Goal: Task Accomplishment & Management: Complete application form

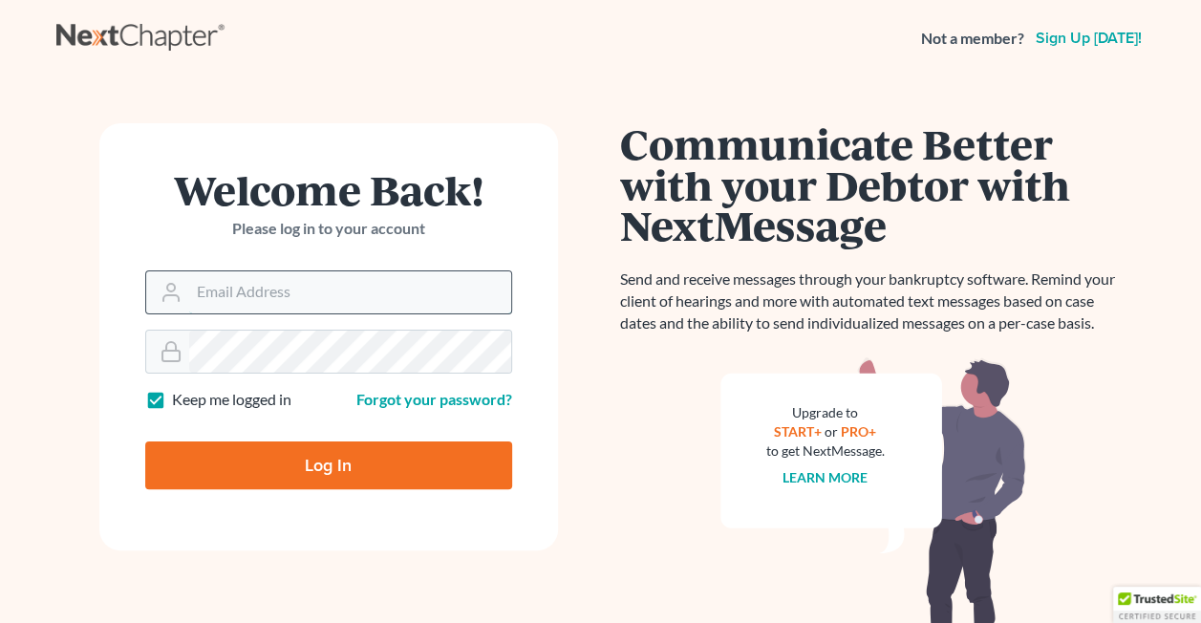
click at [258, 296] on input "Email Address" at bounding box center [350, 292] width 322 height 42
type input "[EMAIL_ADDRESS][DOMAIN_NAME]"
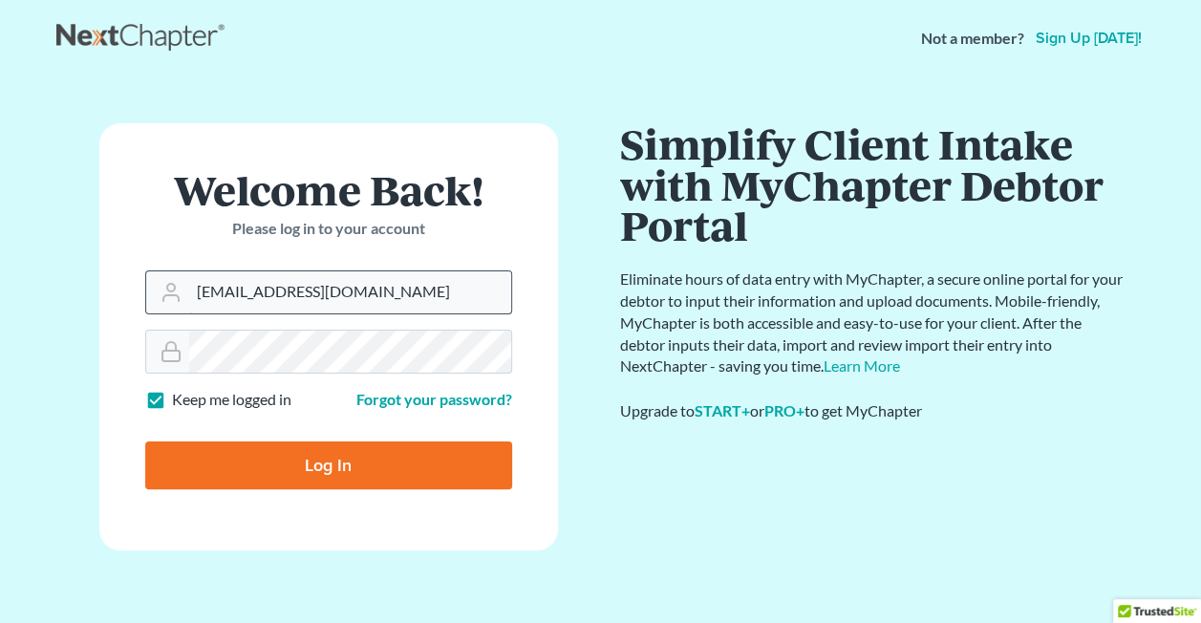
click at [145, 441] on input "Log In" at bounding box center [328, 465] width 367 height 48
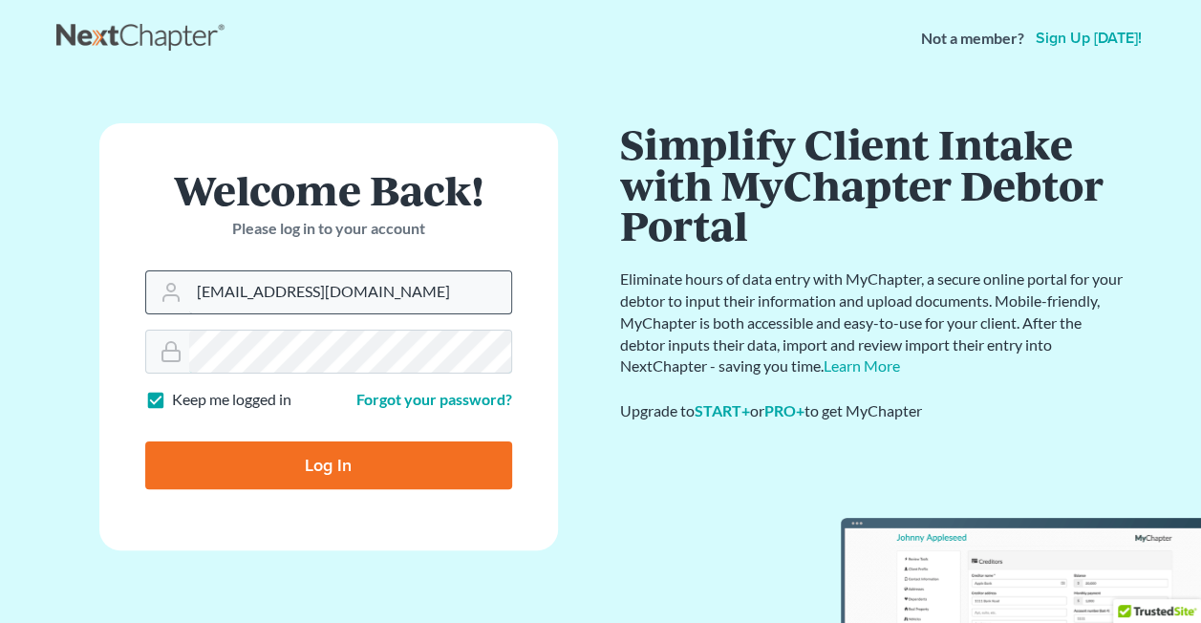
type input "Thinking..."
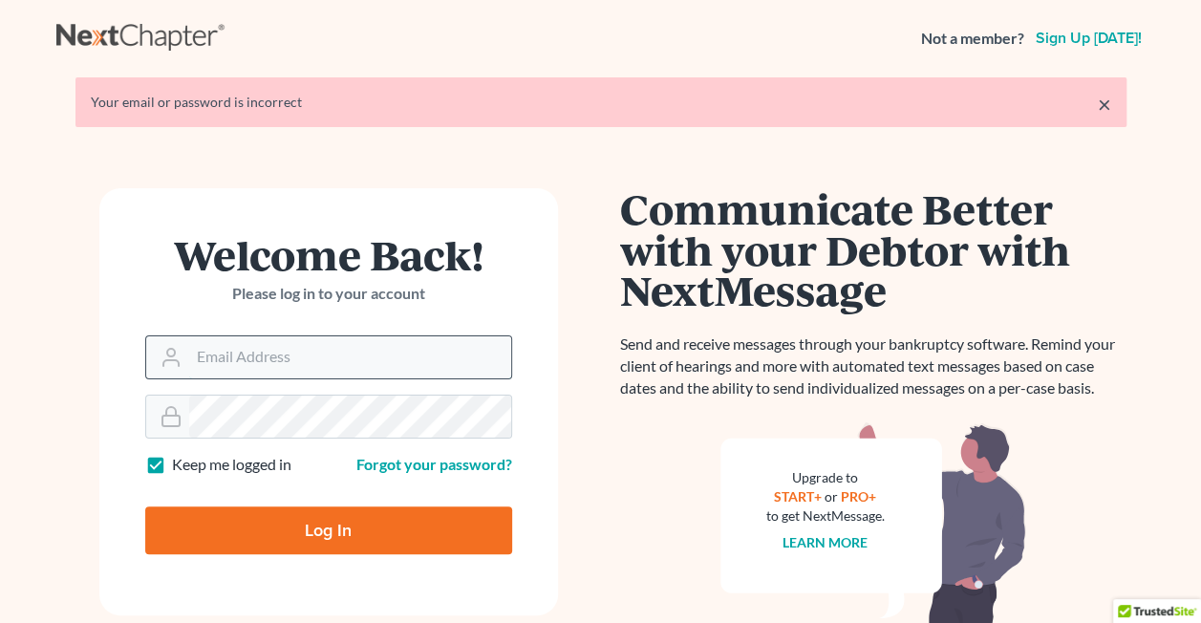
drag, startPoint x: 0, startPoint y: 0, endPoint x: 249, endPoint y: 359, distance: 437.2
click at [249, 359] on input "Email Address" at bounding box center [350, 357] width 322 height 42
type input "[EMAIL_ADDRESS][DOMAIN_NAME]"
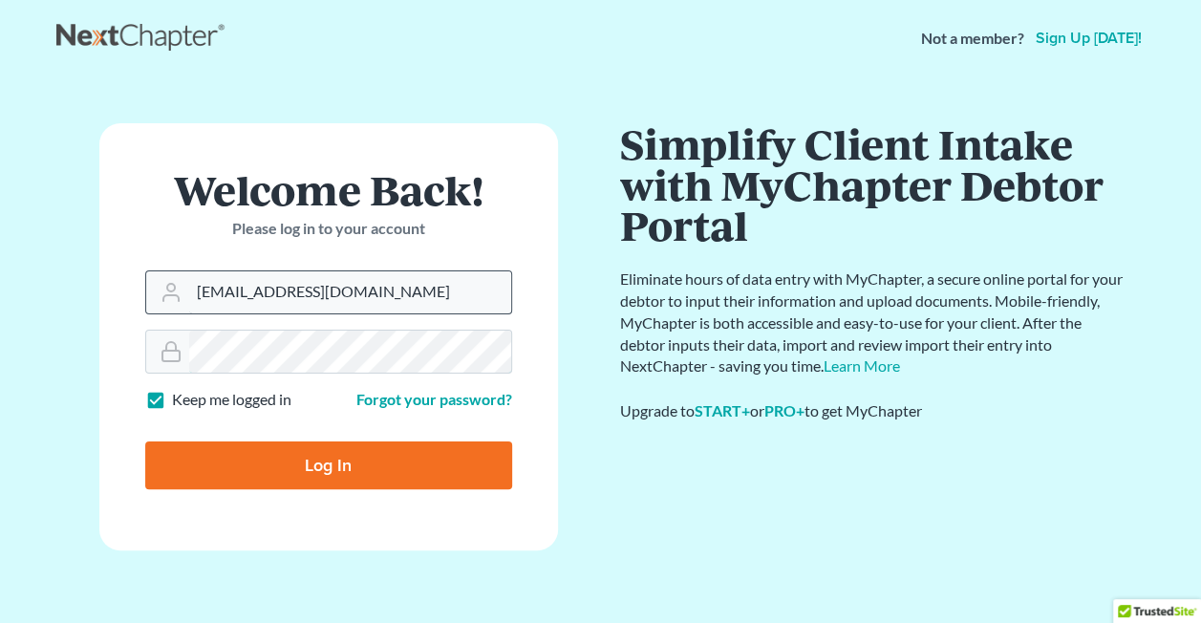
click at [145, 441] on input "Log In" at bounding box center [328, 465] width 367 height 48
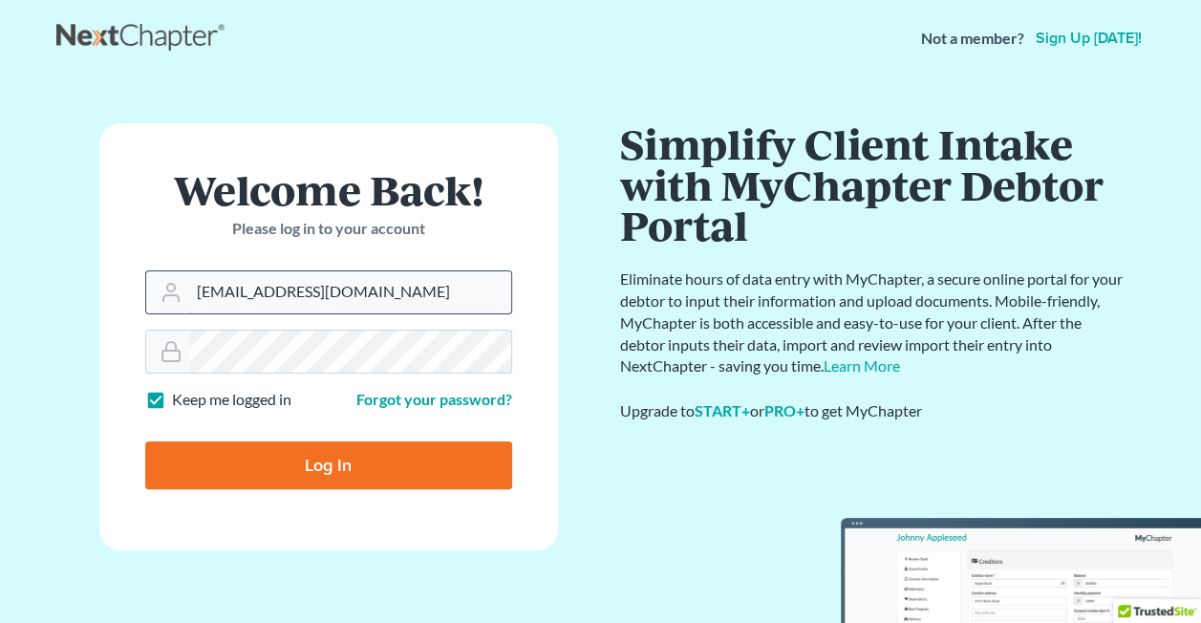
type input "Thinking..."
click at [292, 299] on input "Email Address" at bounding box center [350, 292] width 322 height 42
type input "[EMAIL_ADDRESS][DOMAIN_NAME]"
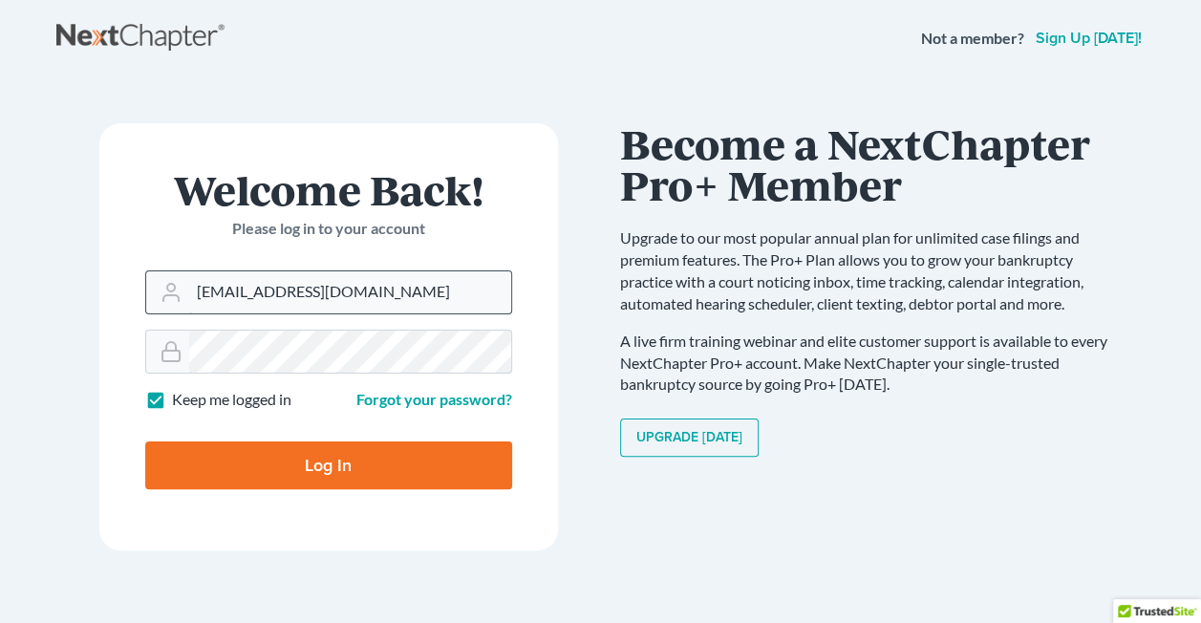
click at [145, 441] on input "Log In" at bounding box center [328, 465] width 367 height 48
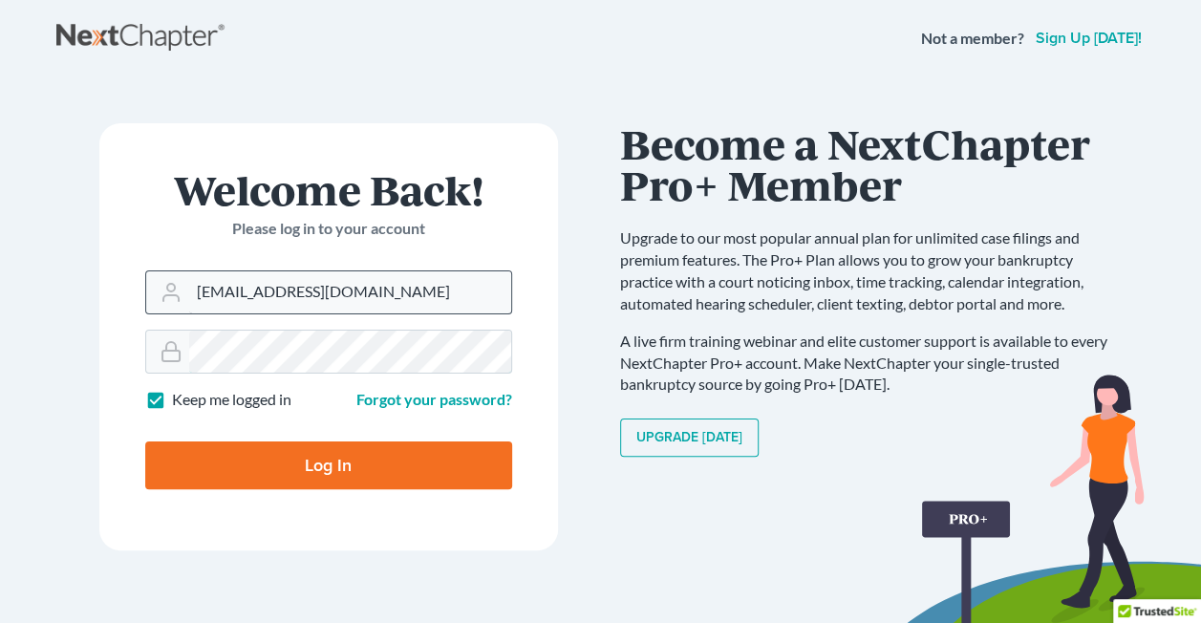
type input "Thinking..."
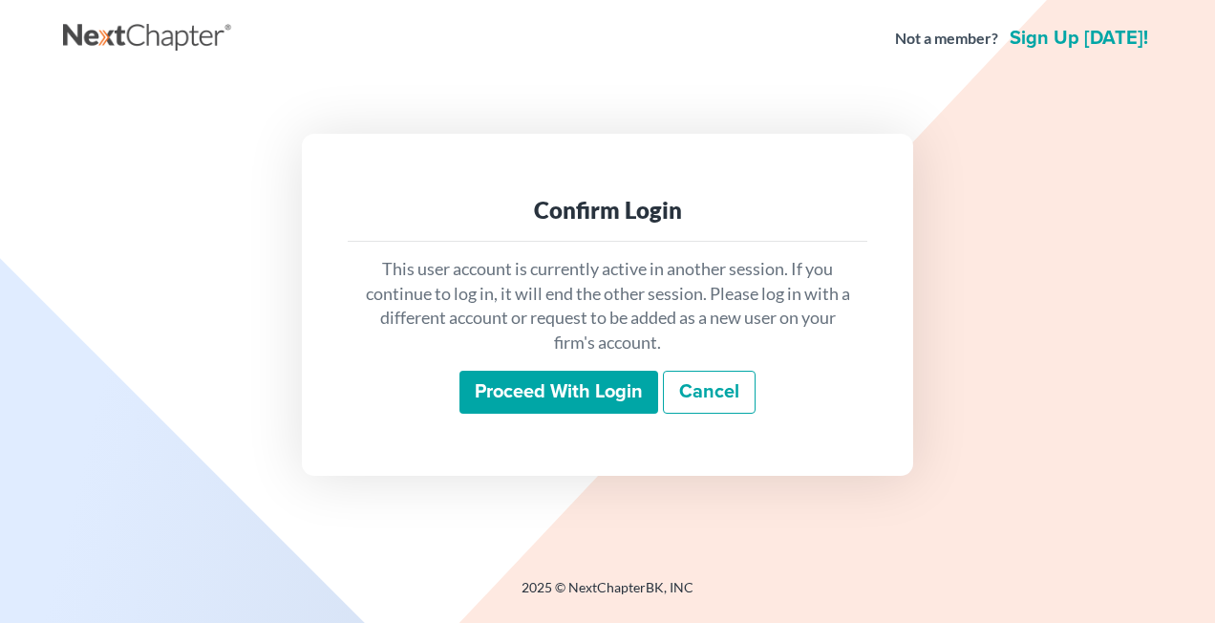
click at [603, 396] on input "Proceed with login" at bounding box center [558, 393] width 199 height 44
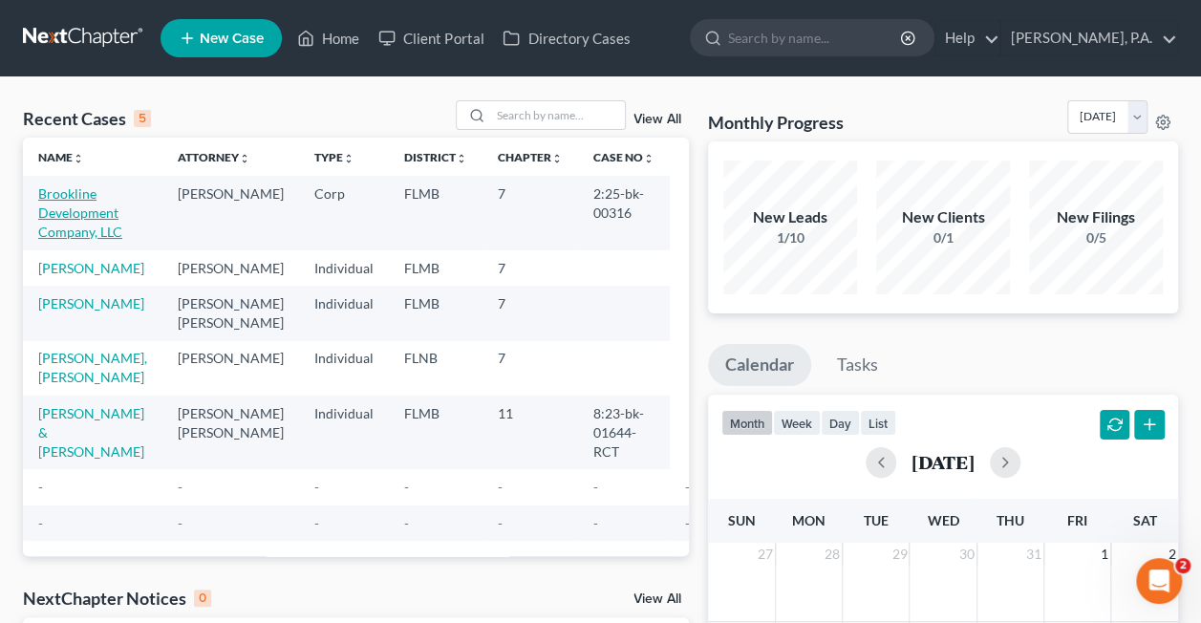
click at [75, 210] on link "Brookline Development Company, LLC" at bounding box center [80, 212] width 84 height 54
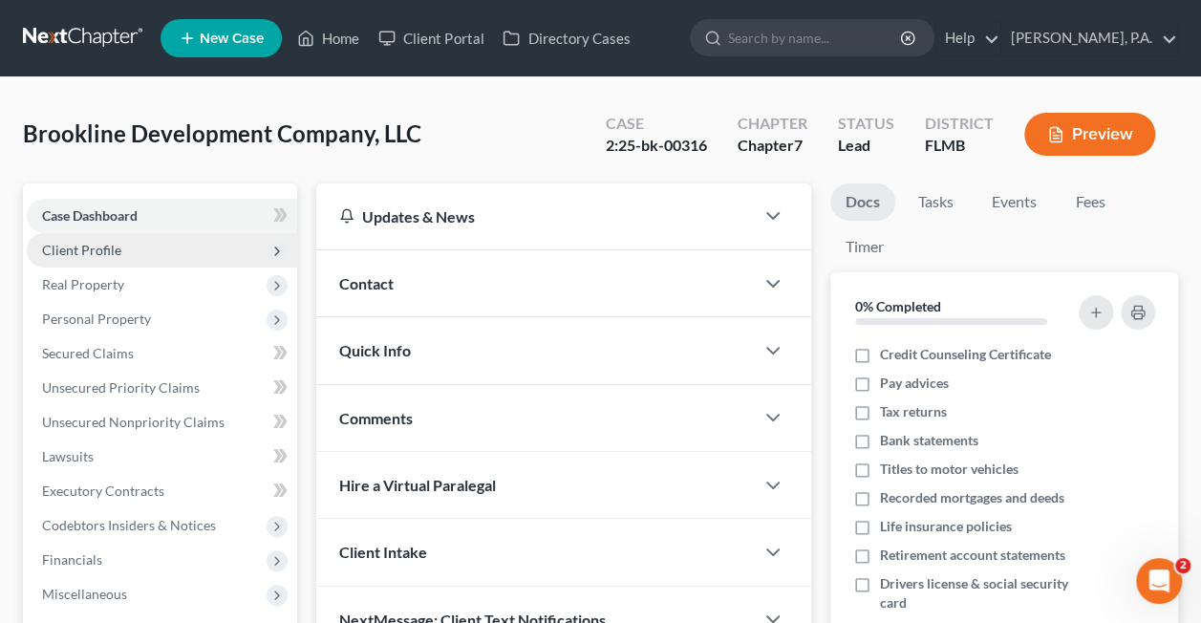
click at [128, 245] on span "Client Profile" at bounding box center [162, 250] width 270 height 34
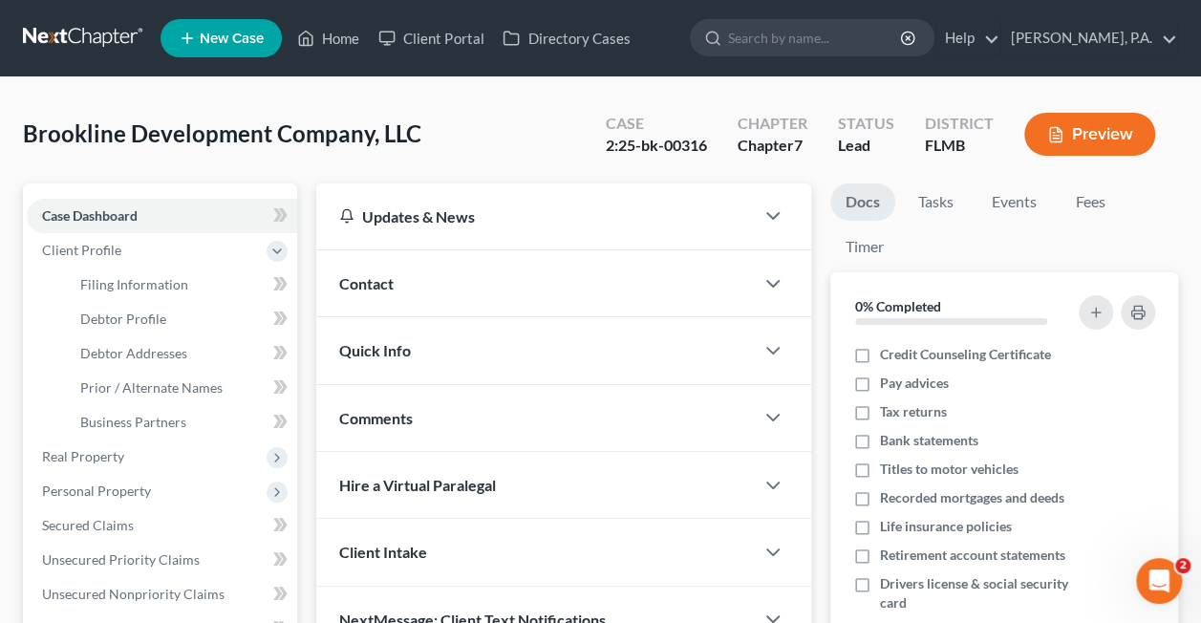
click at [484, 209] on div "Updates & News" at bounding box center [535, 216] width 392 height 20
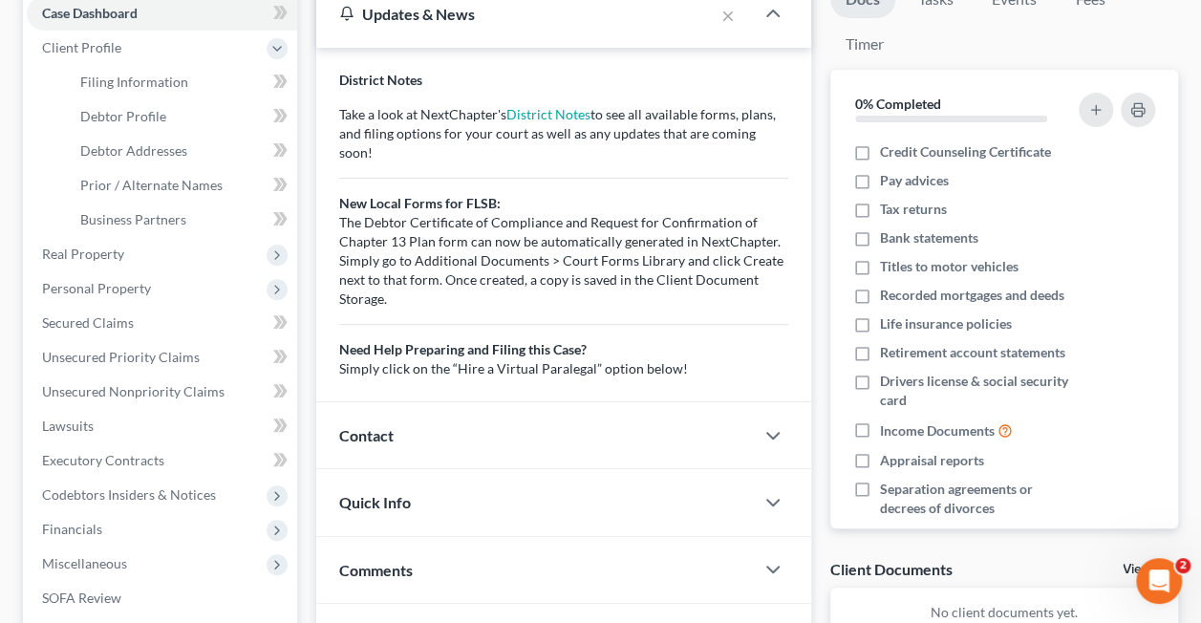
scroll to position [204, 0]
click at [461, 418] on div "Contact" at bounding box center [534, 433] width 437 height 66
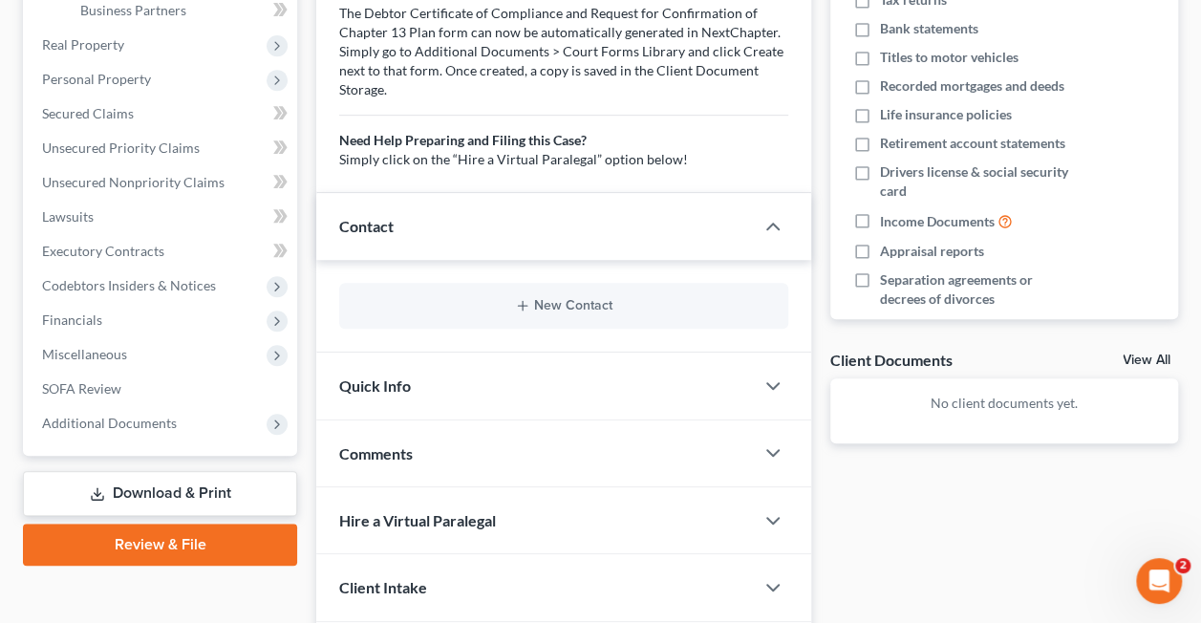
scroll to position [415, 0]
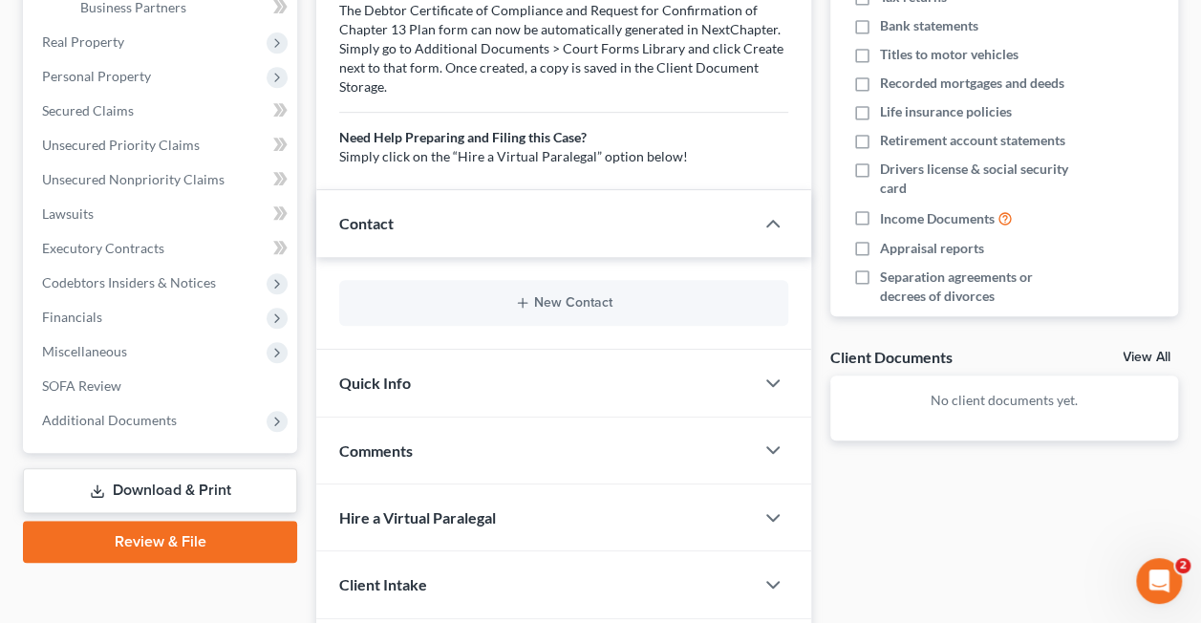
click at [459, 360] on div "Quick Info" at bounding box center [534, 383] width 437 height 66
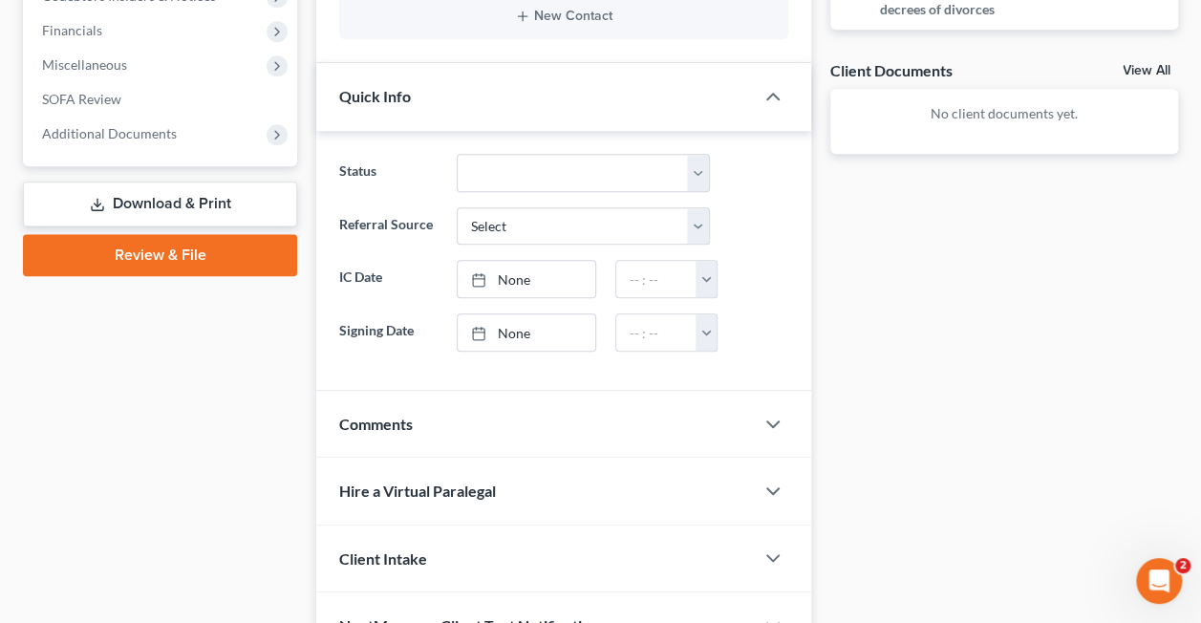
scroll to position [702, 0]
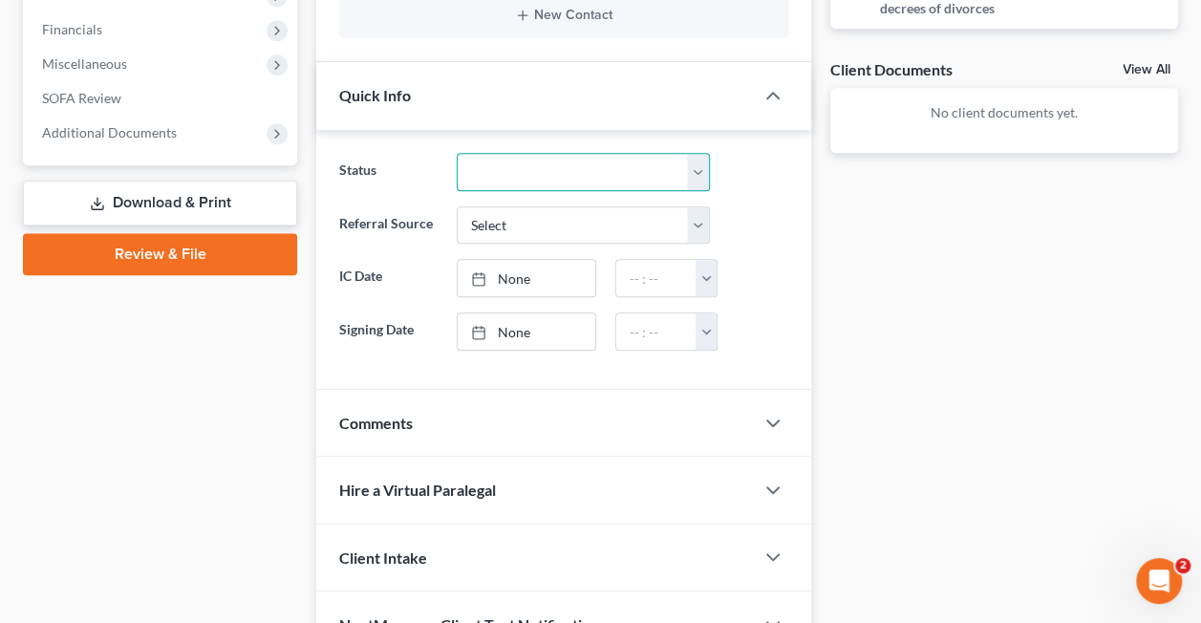
click at [523, 158] on select "Discharged Discharged & Reported Discharge Litigation Dismissal Notice Dismisse…" at bounding box center [584, 172] width 254 height 38
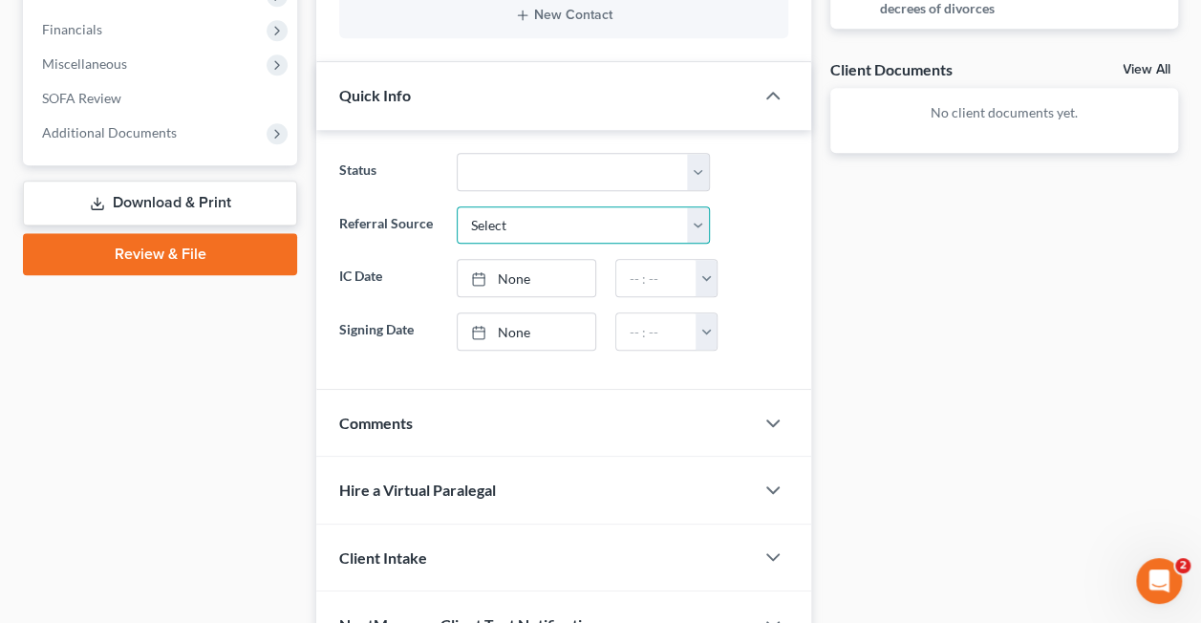
click at [517, 206] on select "Select Word Of Mouth Previous Clients Direct Mail Website Google Search Modern …" at bounding box center [584, 225] width 254 height 38
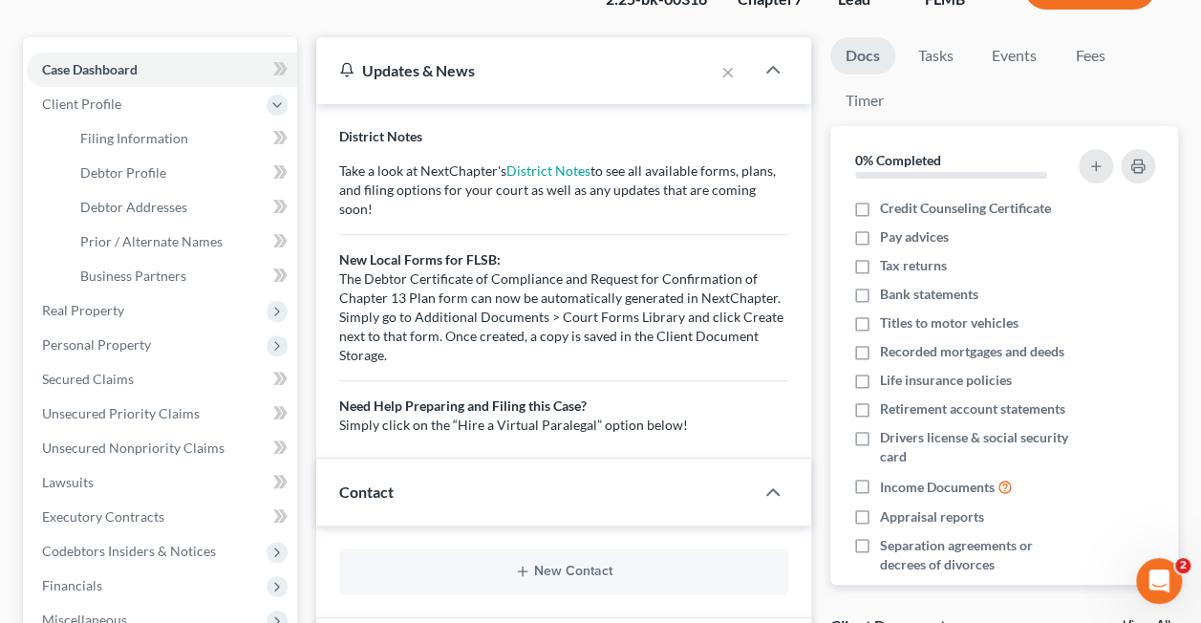
scroll to position [145, 0]
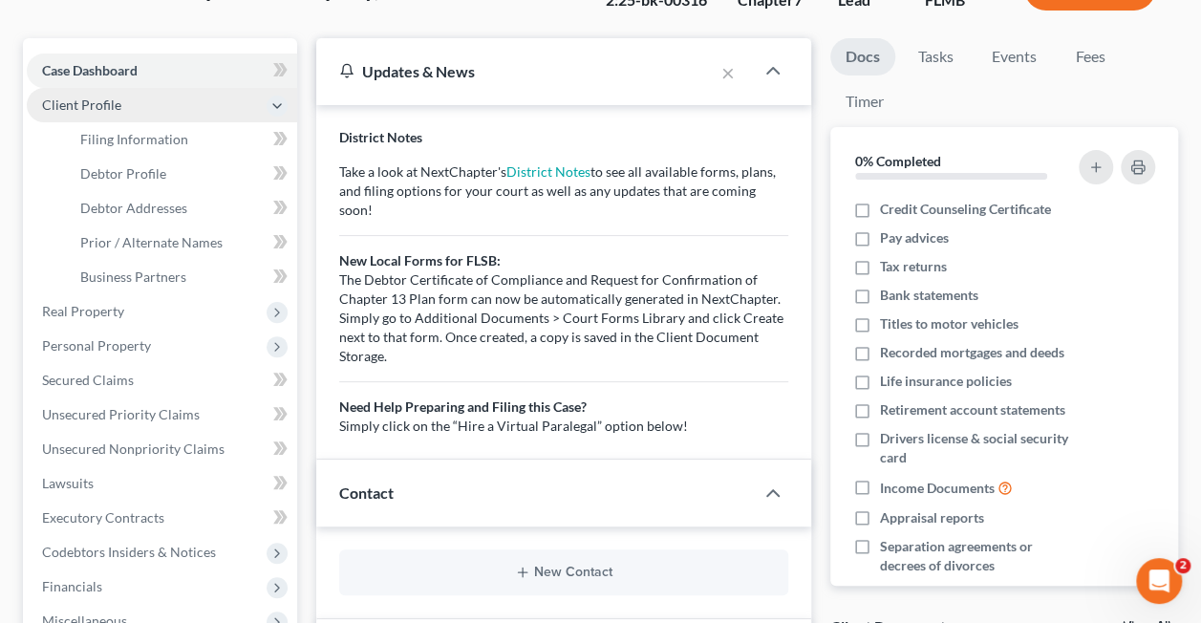
click at [82, 96] on span "Client Profile" at bounding box center [81, 104] width 79 height 16
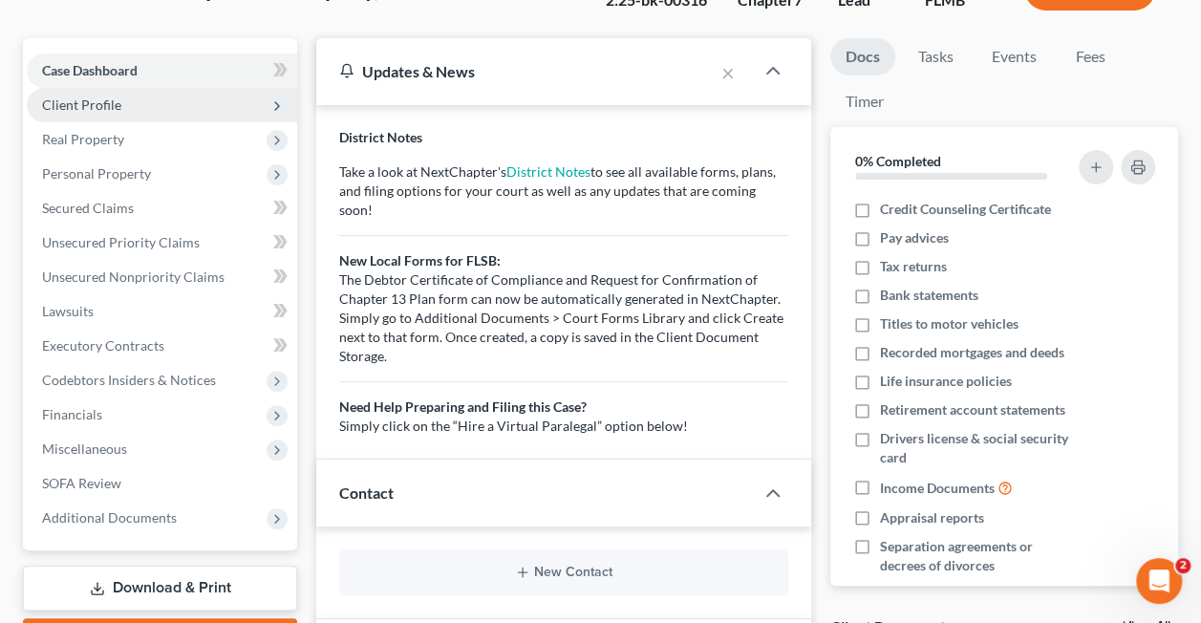
click at [285, 105] on icon at bounding box center [276, 105] width 15 height 15
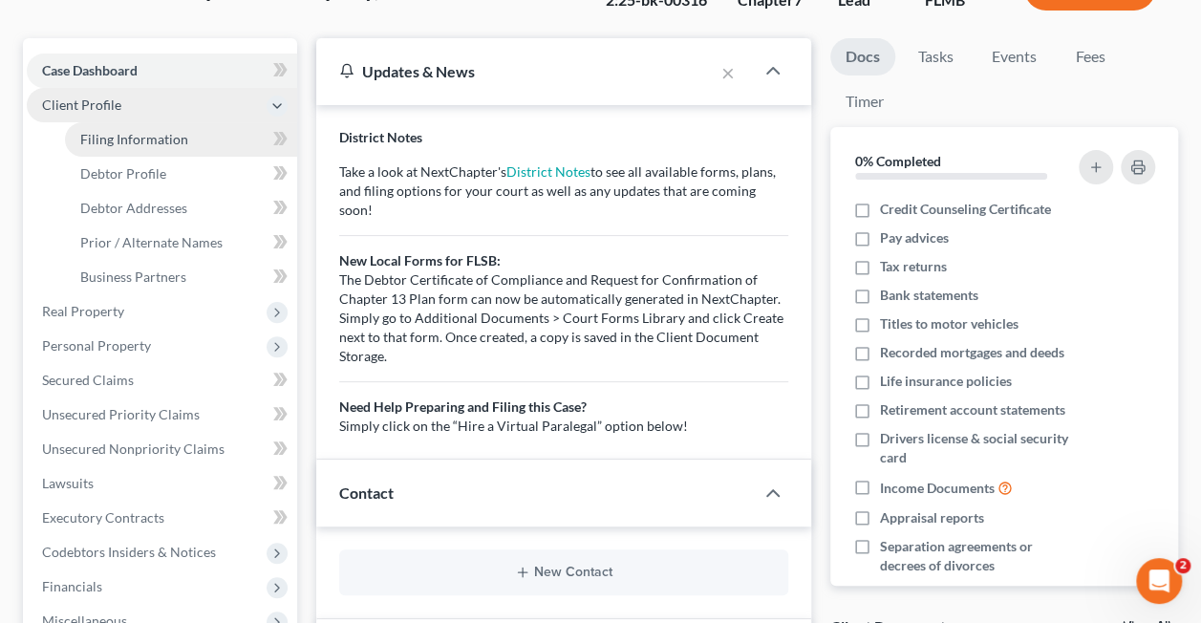
click at [235, 137] on link "Filing Information" at bounding box center [181, 139] width 232 height 34
select select "3"
select select "1"
select select "0"
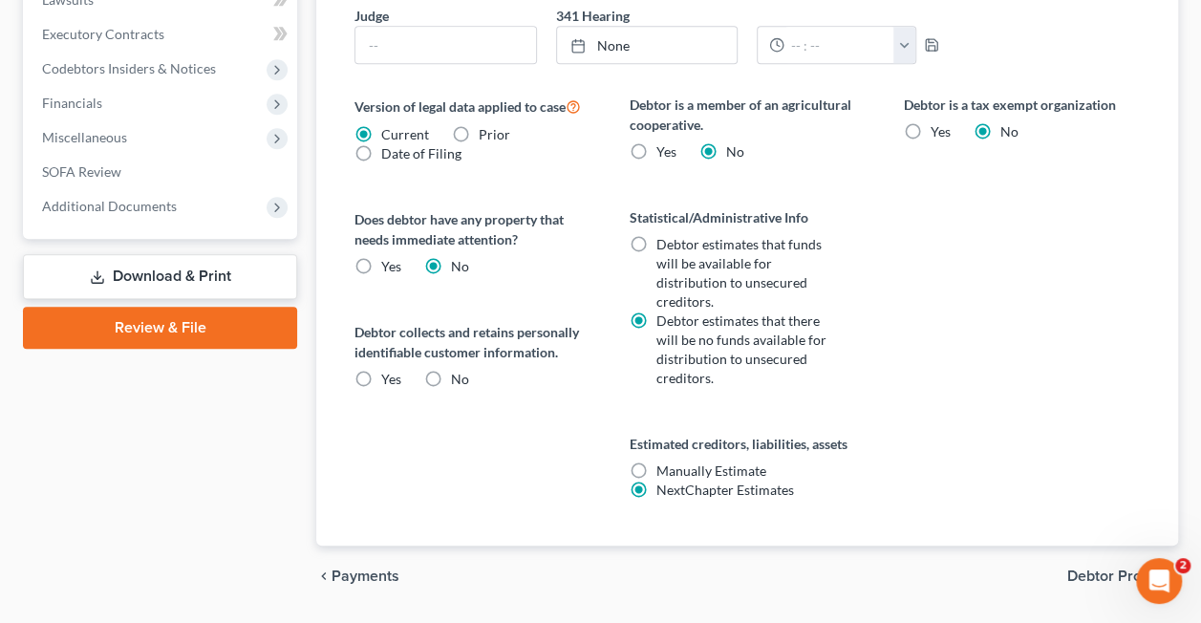
scroll to position [629, 0]
click at [451, 376] on label "No" at bounding box center [460, 378] width 18 height 19
click at [459, 376] on input "No" at bounding box center [465, 375] width 12 height 12
radio input "true"
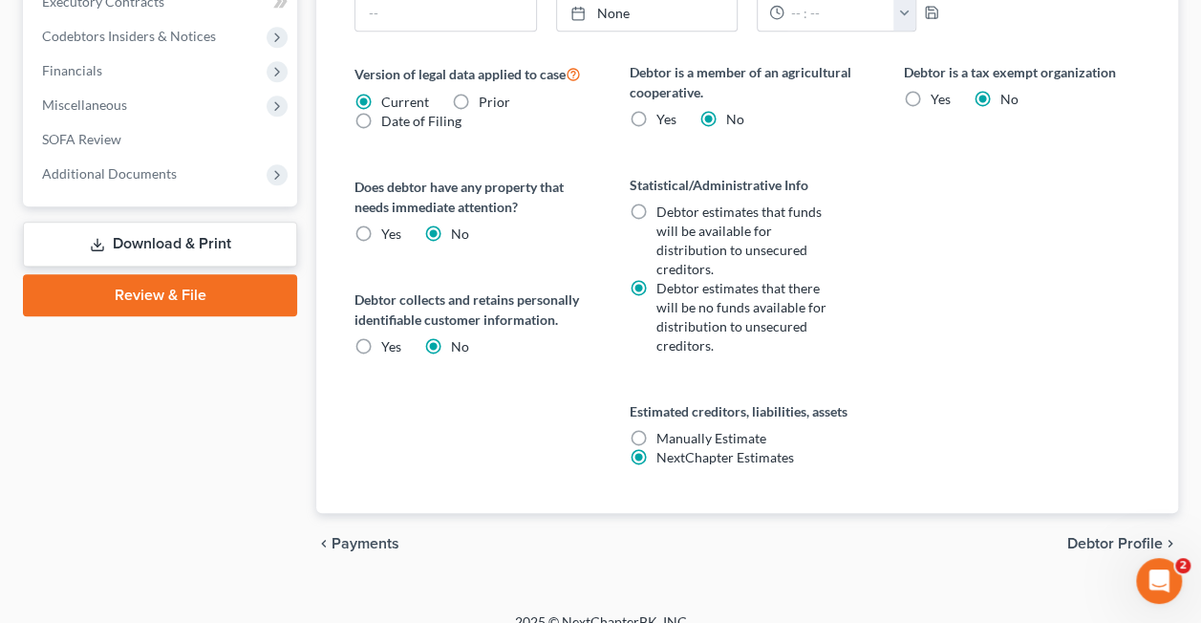
click at [1097, 536] on span "Debtor Profile" at bounding box center [1115, 543] width 96 height 15
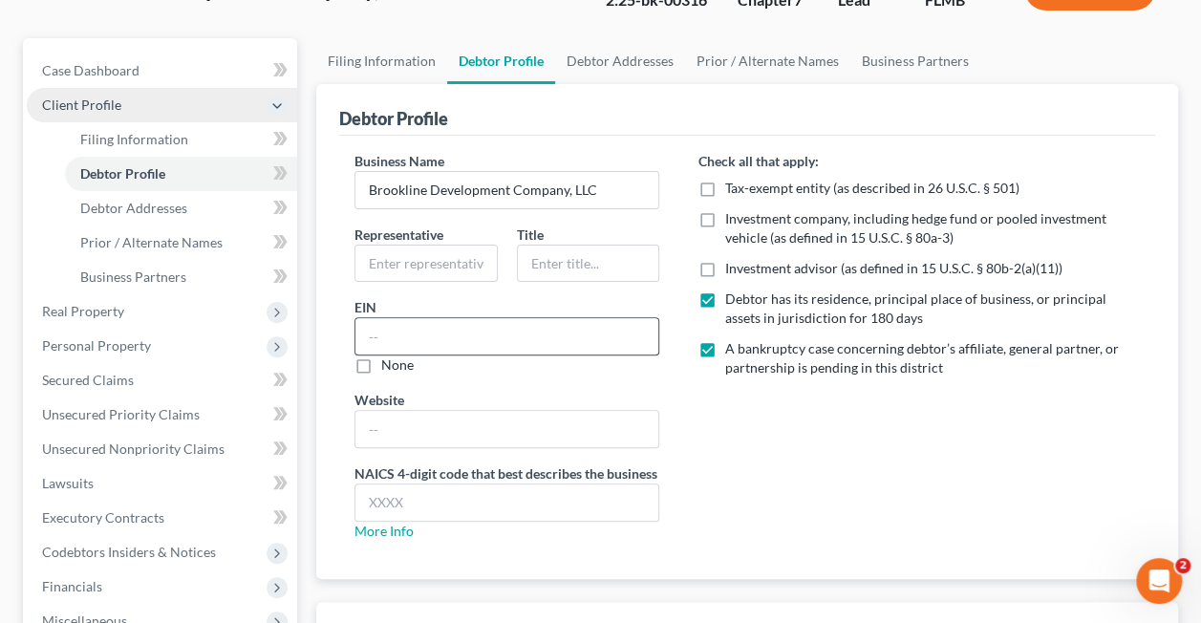
scroll to position [152, 0]
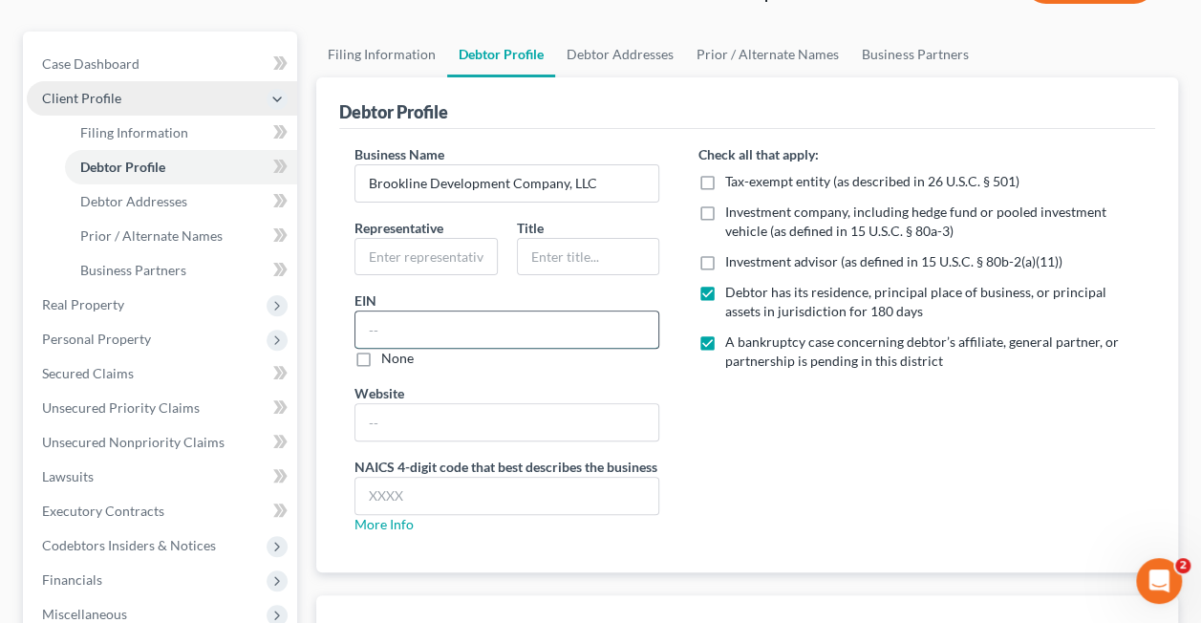
click at [392, 331] on input "text" at bounding box center [506, 329] width 303 height 36
paste input "[US_EMPLOYER_IDENTIFICATION_NUMBER]"
type input "[US_EMPLOYER_IDENTIFICATION_NUMBER]"
click at [476, 376] on div "Business Name Brookline Development Company, LLC Representative Title EIN [US_E…" at bounding box center [506, 346] width 343 height 405
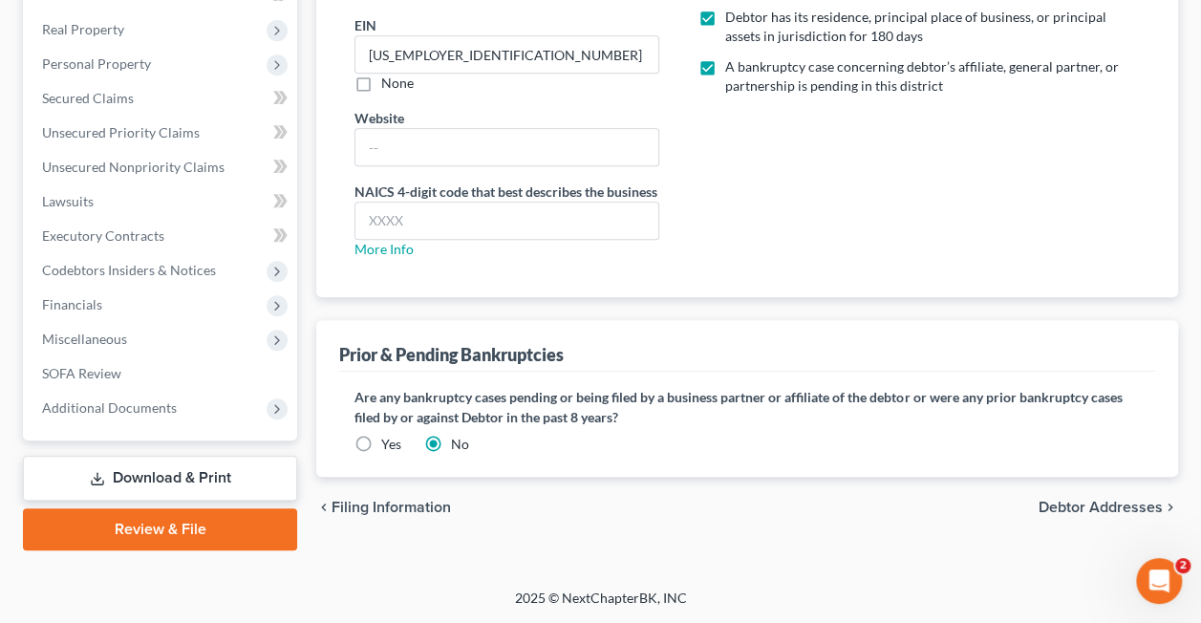
scroll to position [430, 0]
click at [381, 451] on label "Yes" at bounding box center [391, 444] width 20 height 19
click at [389, 447] on input "Yes" at bounding box center [395, 441] width 12 height 12
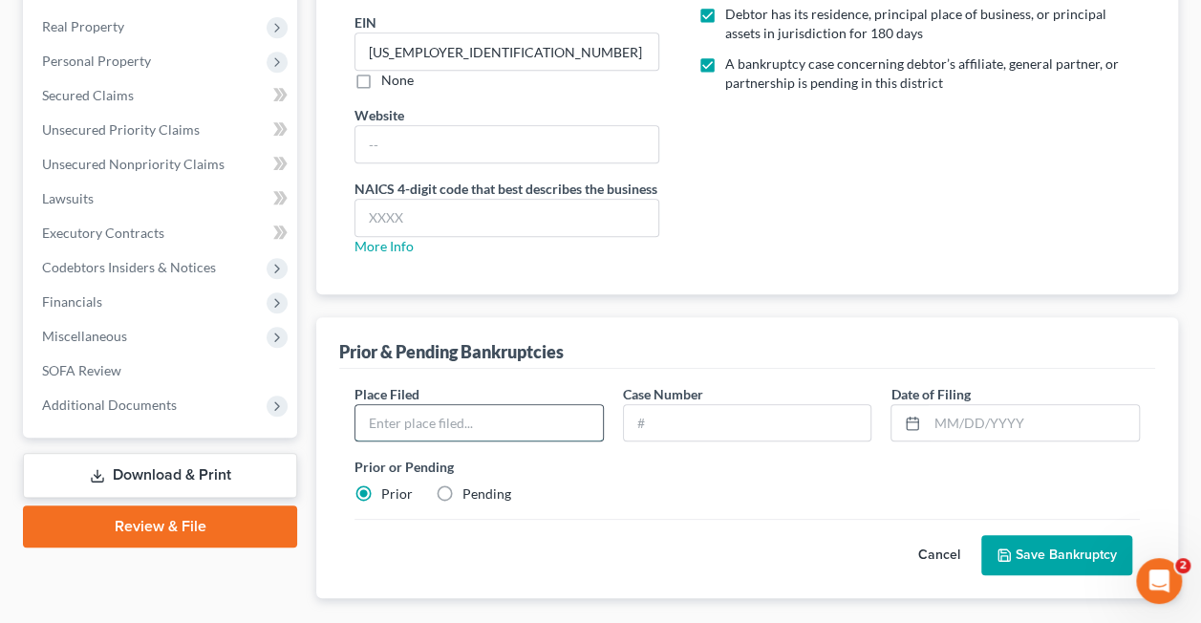
click at [405, 433] on input "text" at bounding box center [478, 423] width 247 height 36
type input "Middle Dis"
click at [462, 503] on label "Pending" at bounding box center [486, 493] width 49 height 19
click at [470, 497] on input "Pending" at bounding box center [476, 490] width 12 height 12
radio input "true"
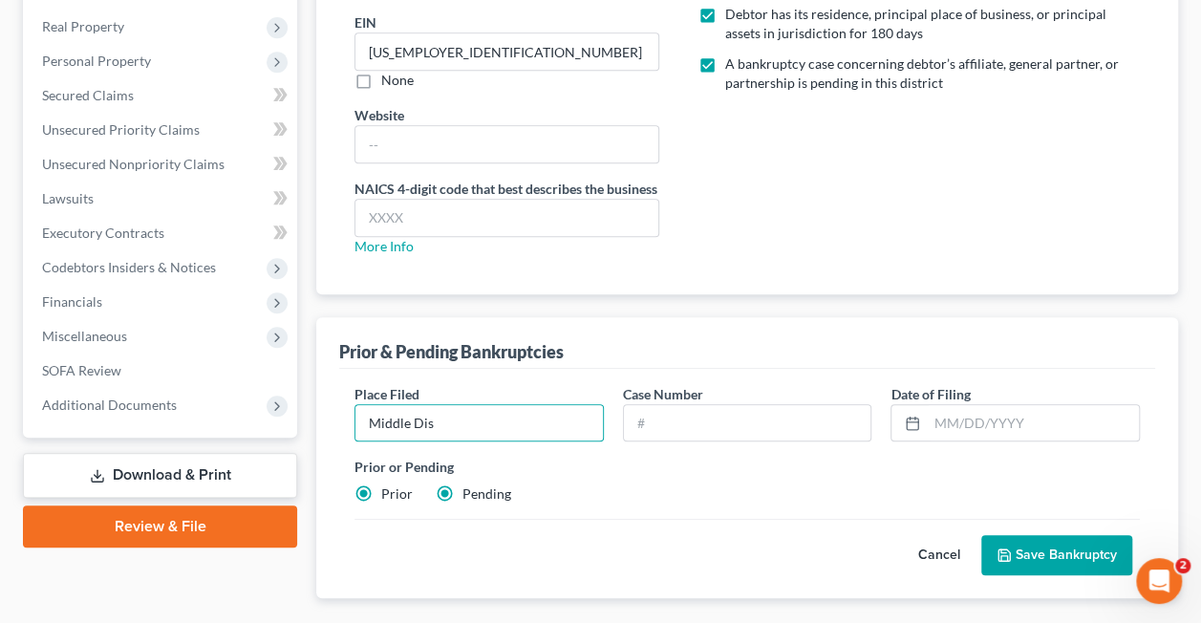
radio input "false"
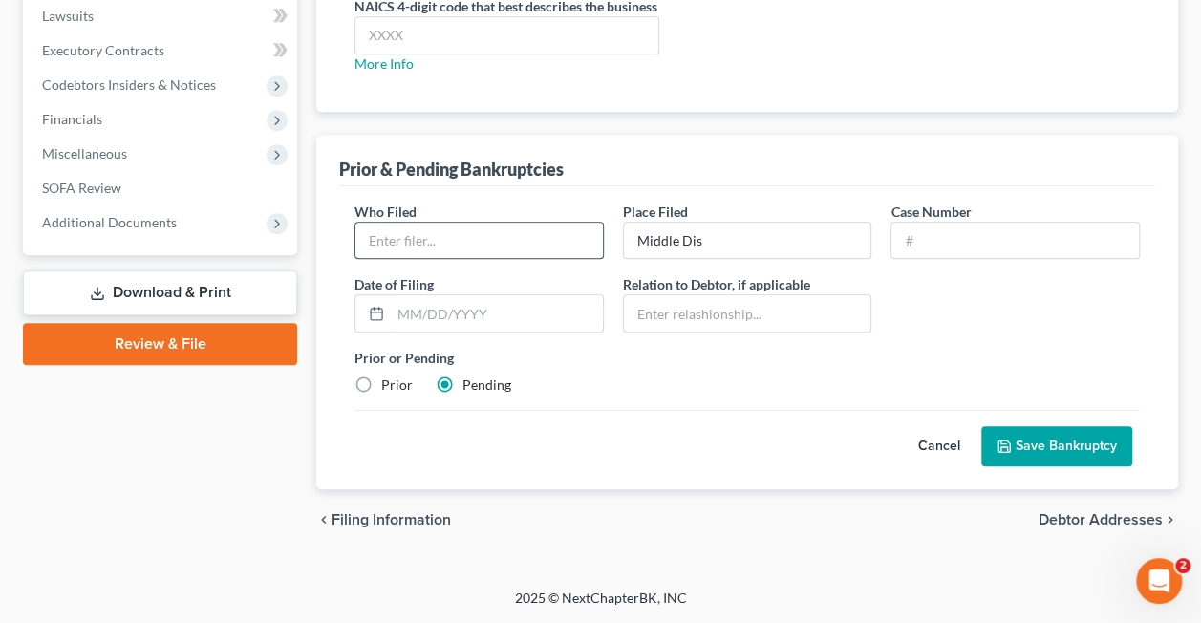
scroll to position [626, 0]
click at [416, 238] on input "text" at bounding box center [478, 241] width 247 height 36
click at [708, 238] on input "Middle Dis" at bounding box center [747, 241] width 247 height 36
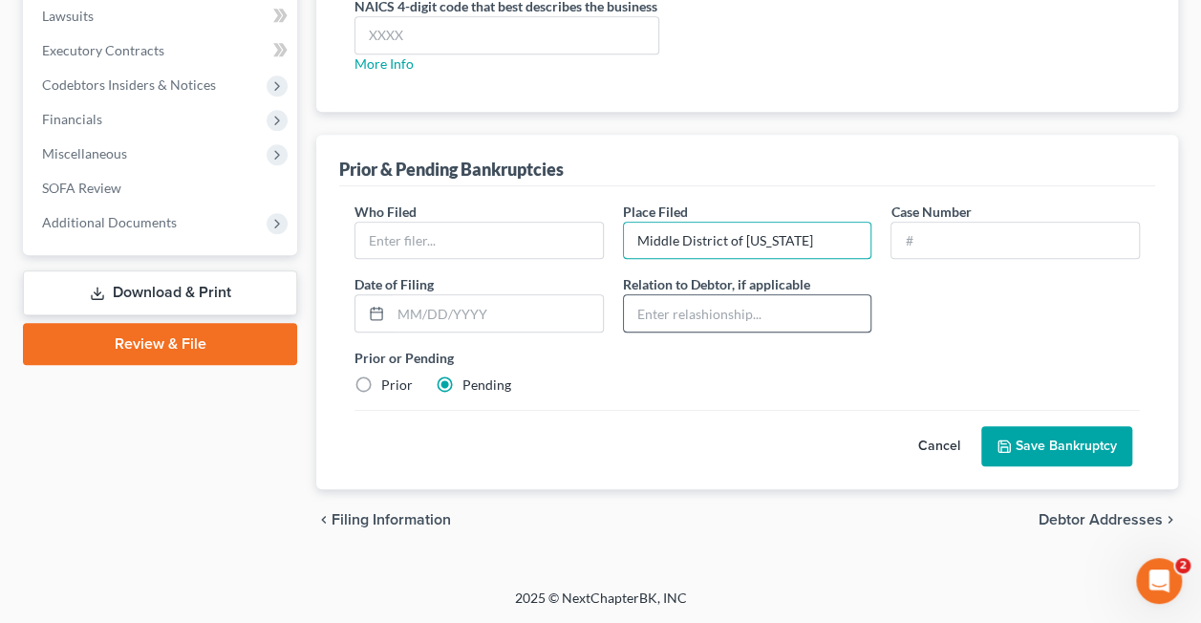
type input "Middle District of [US_STATE]"
click at [663, 312] on input "text" at bounding box center [747, 313] width 247 height 36
type input "Owner"
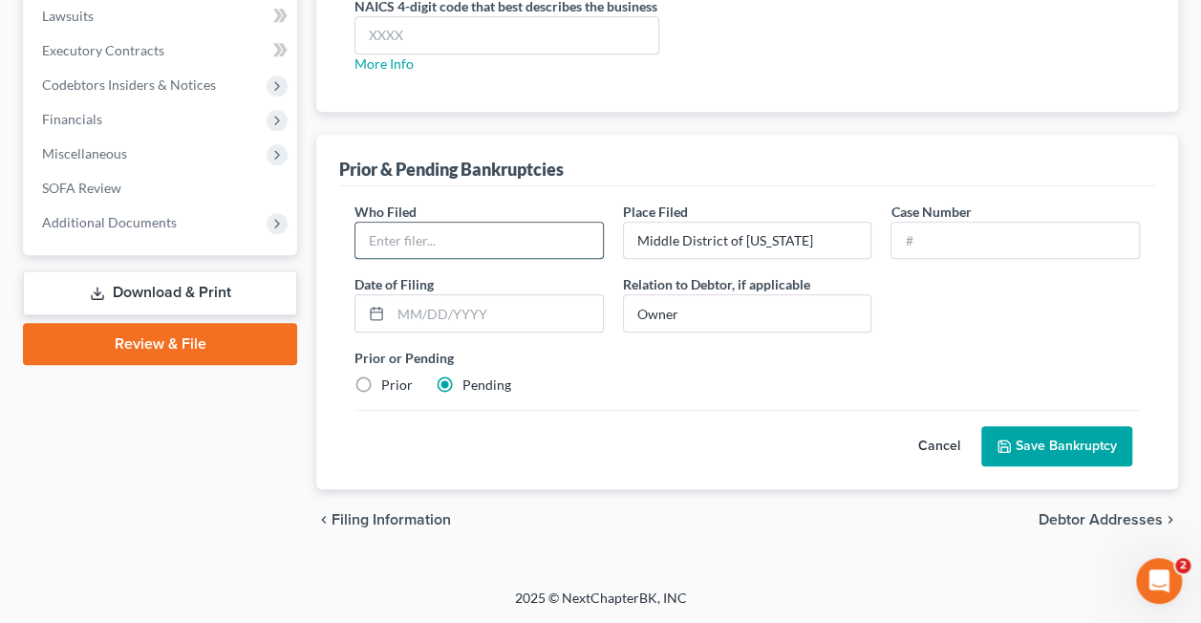
click at [401, 239] on input "text" at bounding box center [478, 241] width 247 height 36
type input "Involuintary Petition Filed Against [PERSON_NAME] [PERSON_NAME], Sr."
click at [957, 235] on input "text" at bounding box center [1014, 241] width 247 height 36
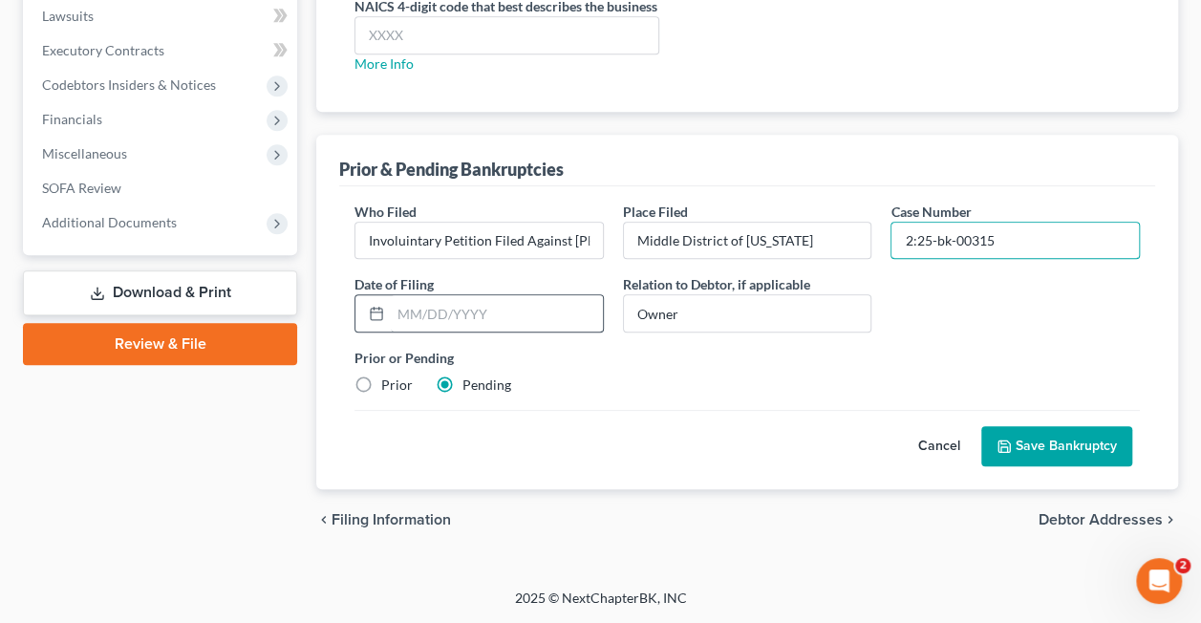
type input "2:25-bk-00315"
click at [407, 311] on input "text" at bounding box center [497, 313] width 212 height 36
type input "[DATE]"
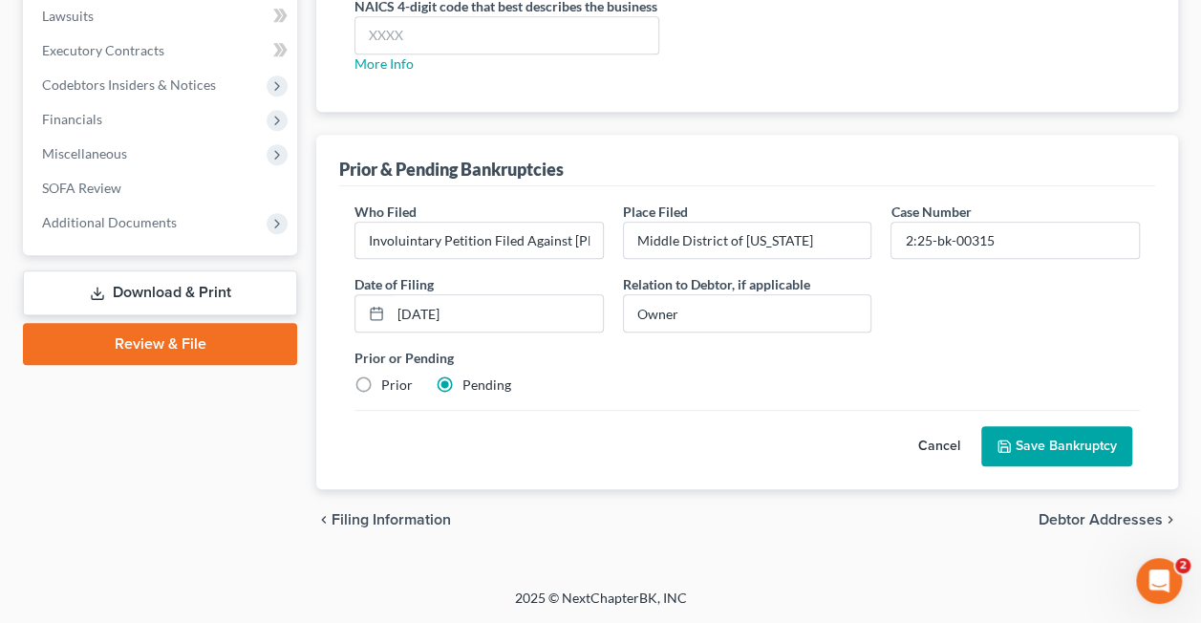
click at [779, 379] on div "Prior or Pending Prior Pending" at bounding box center [747, 371] width 804 height 47
click at [709, 323] on input "Owner" at bounding box center [747, 313] width 247 height 36
type input "Owner of Debtor"
click at [1068, 441] on button "Save Bankruptcy" at bounding box center [1056, 446] width 151 height 40
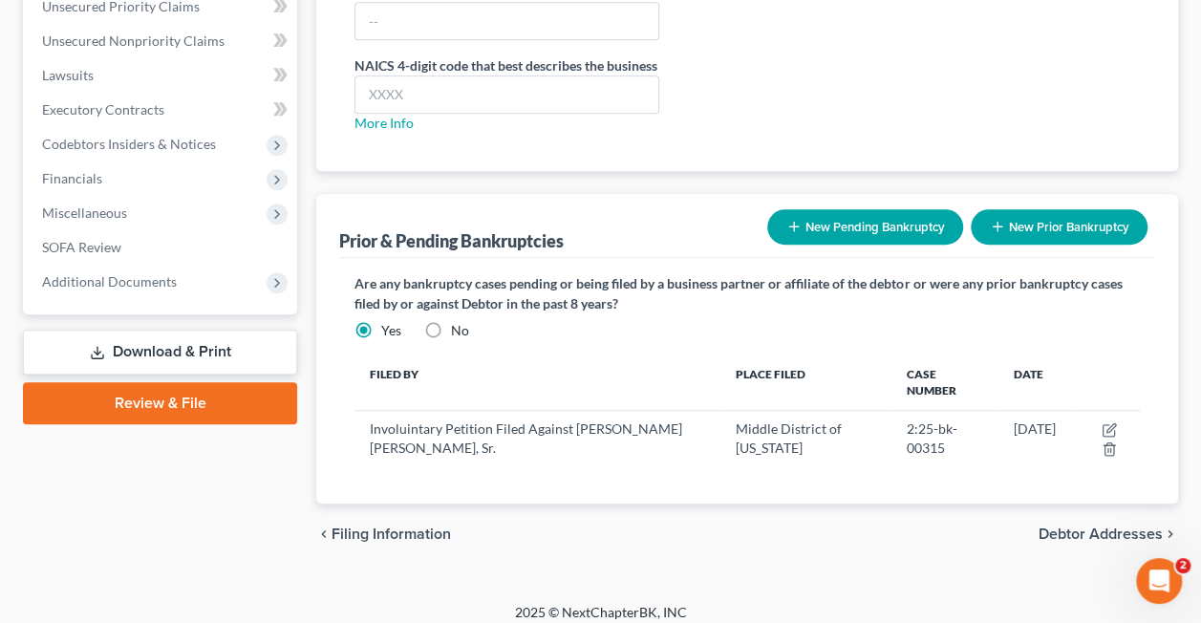
scroll to position [566, 0]
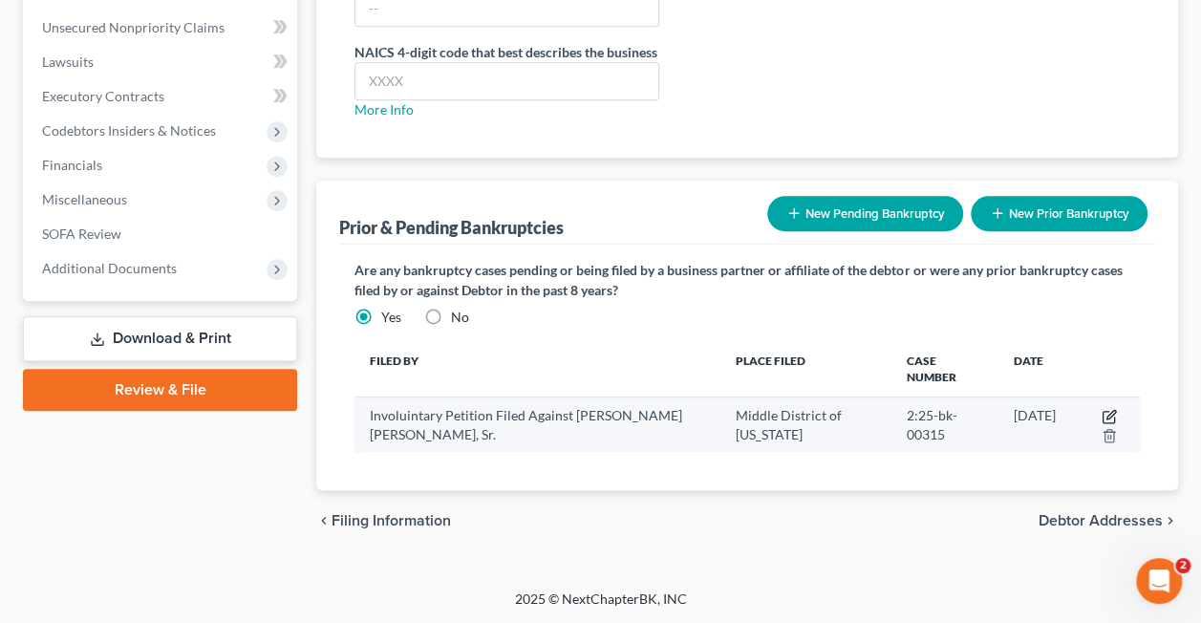
click at [1107, 409] on icon "button" at bounding box center [1108, 416] width 15 height 15
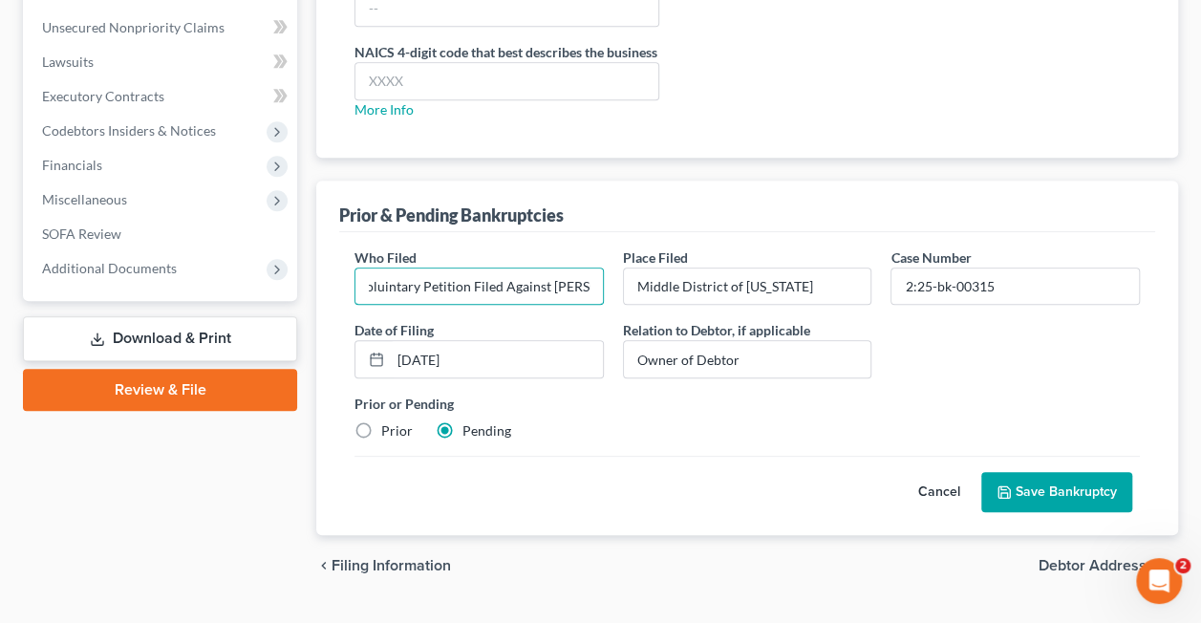
scroll to position [0, 0]
drag, startPoint x: 602, startPoint y: 299, endPoint x: 262, endPoint y: 310, distance: 340.3
click at [262, 310] on div "Petition Navigation Case Dashboard Payments Invoices Payments Payments Credit R…" at bounding box center [600, 106] width 1174 height 979
type input "In re [PERSON_NAME] [PERSON_NAME], Sr."
click at [1022, 504] on button "Save Bankruptcy" at bounding box center [1056, 492] width 151 height 40
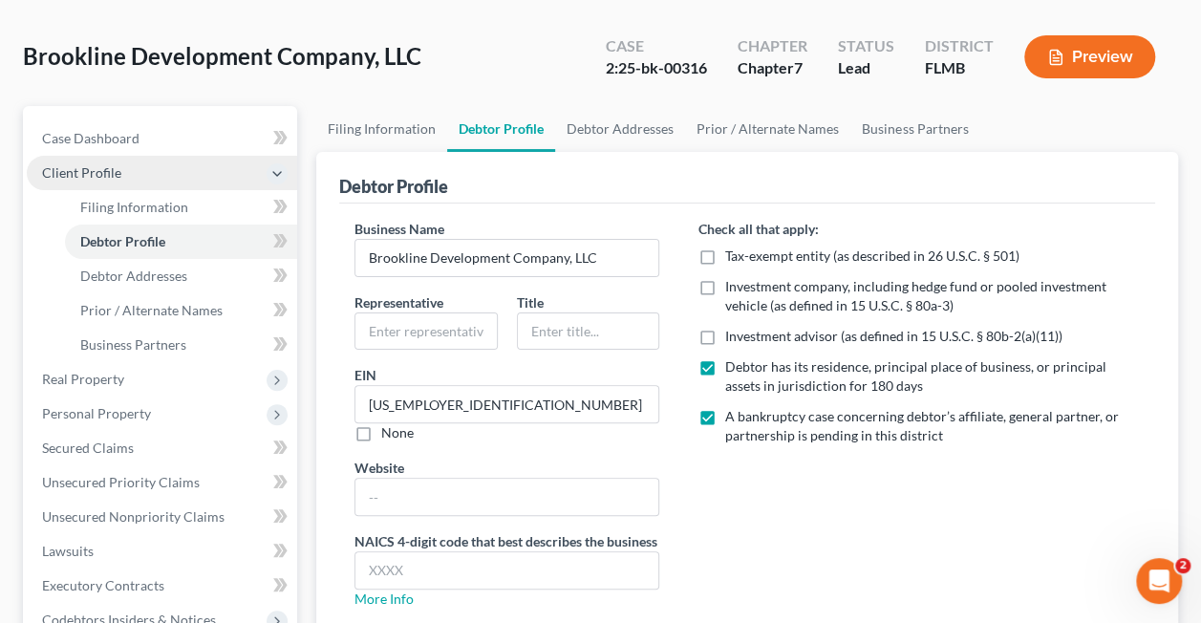
scroll to position [75, 0]
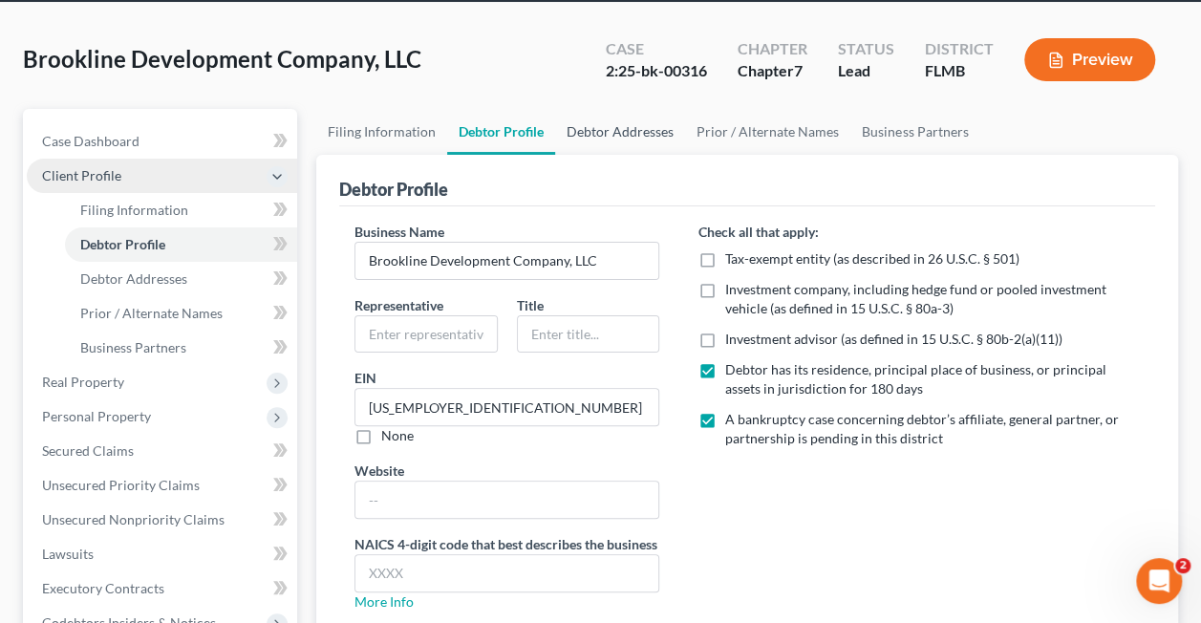
click at [619, 131] on link "Debtor Addresses" at bounding box center [620, 132] width 130 height 46
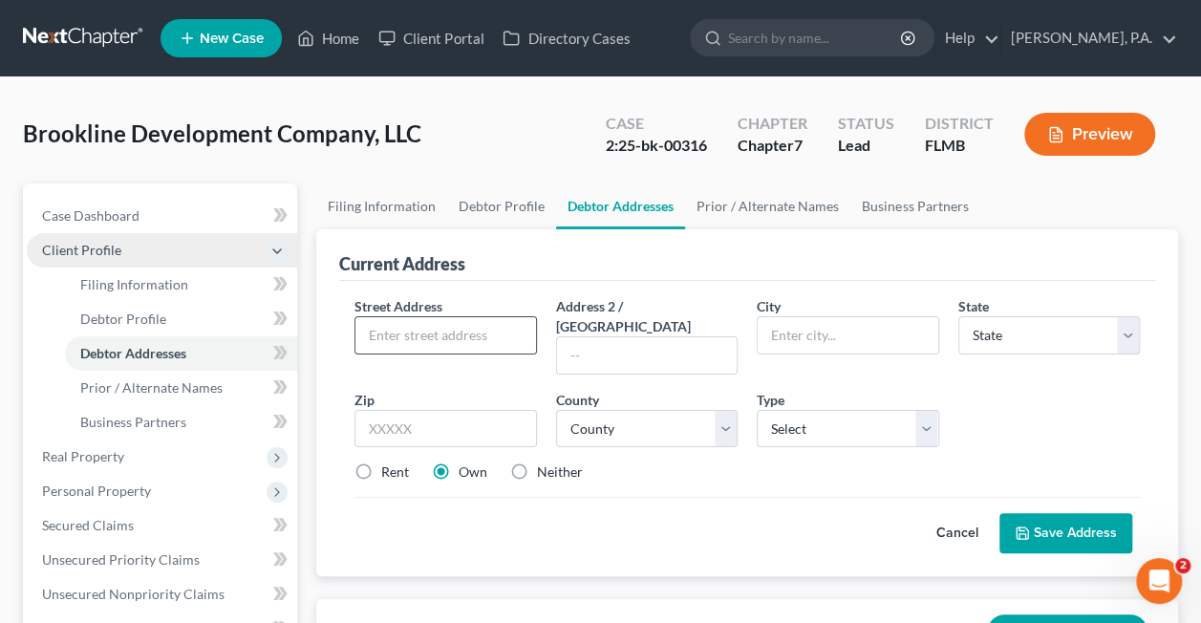
click at [407, 323] on input "text" at bounding box center [445, 335] width 180 height 36
paste input "[STREET_ADDRESS][PERSON_NAME][US_STATE]"
drag, startPoint x: 442, startPoint y: 332, endPoint x: 583, endPoint y: 336, distance: 140.5
click at [583, 336] on div "Street Address * [STREET_ADDRESS][PERSON_NAME][US_STATE] S Address 2 / [GEOGRAP…" at bounding box center [747, 397] width 804 height 202
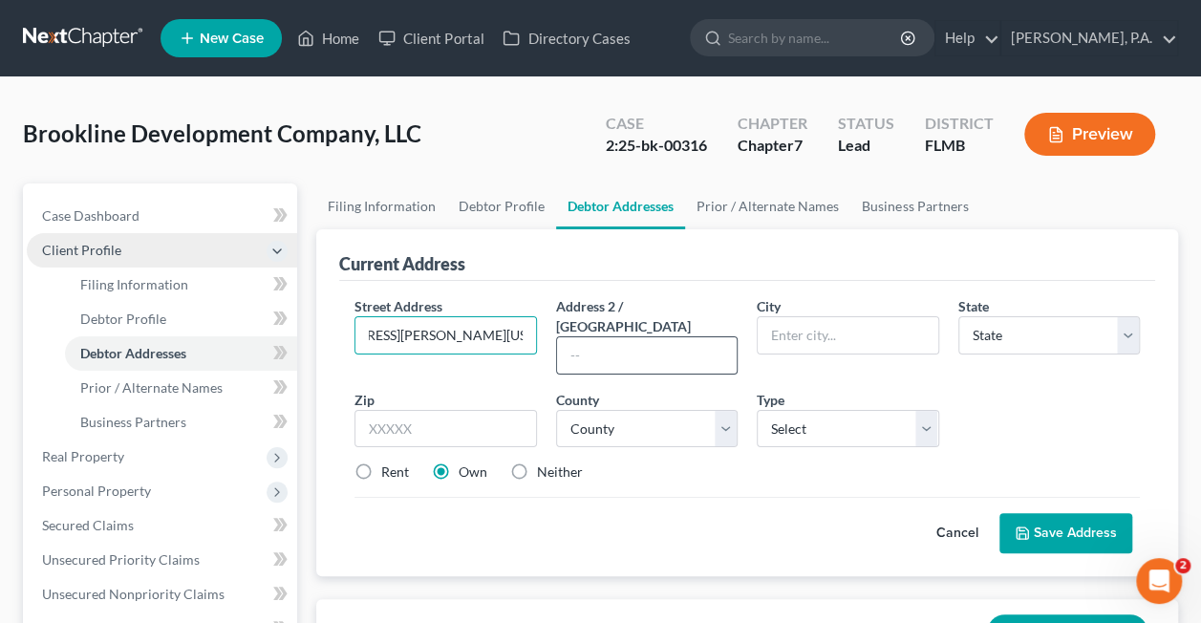
scroll to position [0, 8]
drag, startPoint x: 388, startPoint y: 335, endPoint x: 534, endPoint y: 337, distance: 146.2
click at [534, 337] on input "[STREET_ADDRESS][PERSON_NAME][US_STATE]" at bounding box center [445, 335] width 180 height 36
type input "[STREET_ADDRESS][PERSON_NAME][US_STATE]"
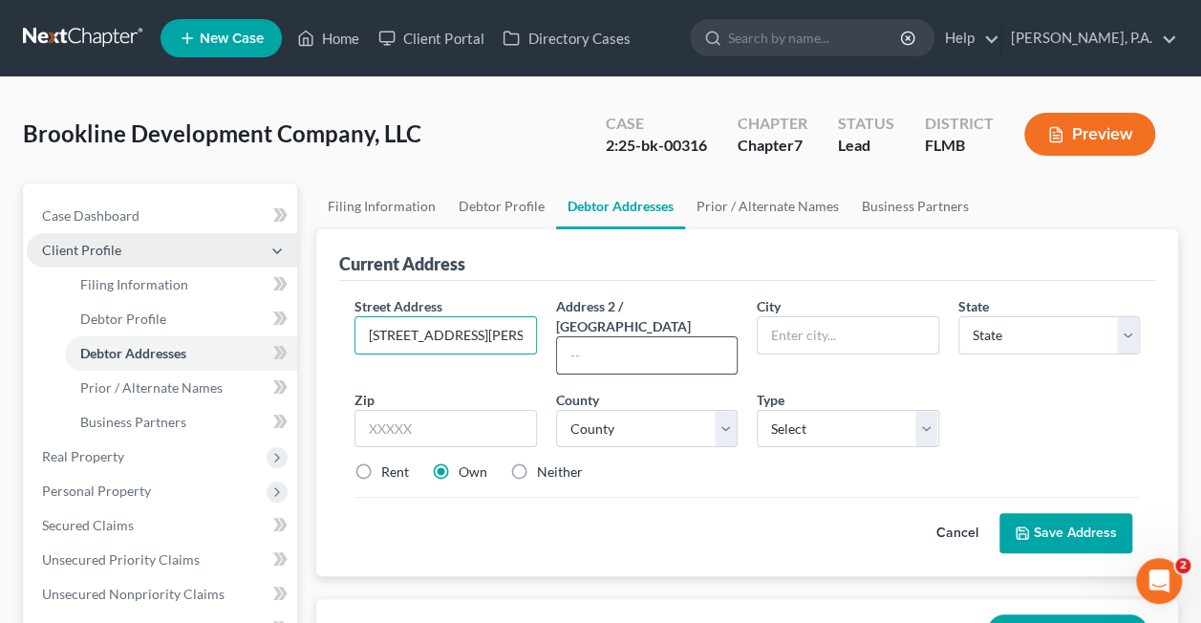
click at [587, 337] on input "text" at bounding box center [647, 355] width 180 height 36
type input "Suite 201"
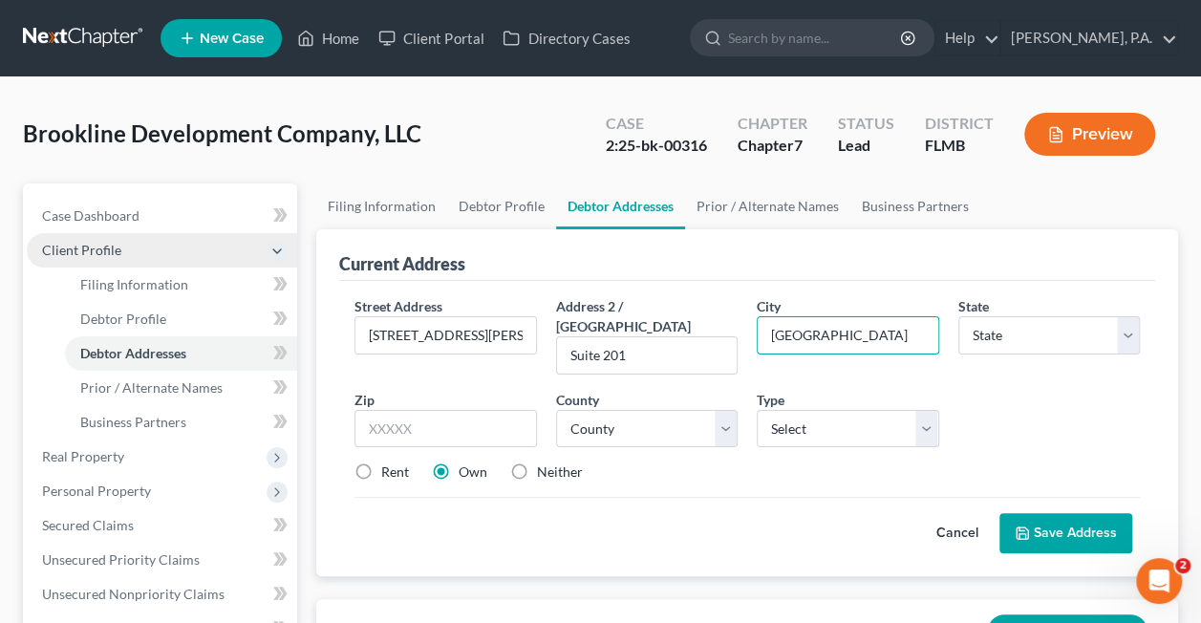
type input "[GEOGRAPHIC_DATA]"
select select "35"
click at [374, 416] on input "text" at bounding box center [444, 429] width 181 height 38
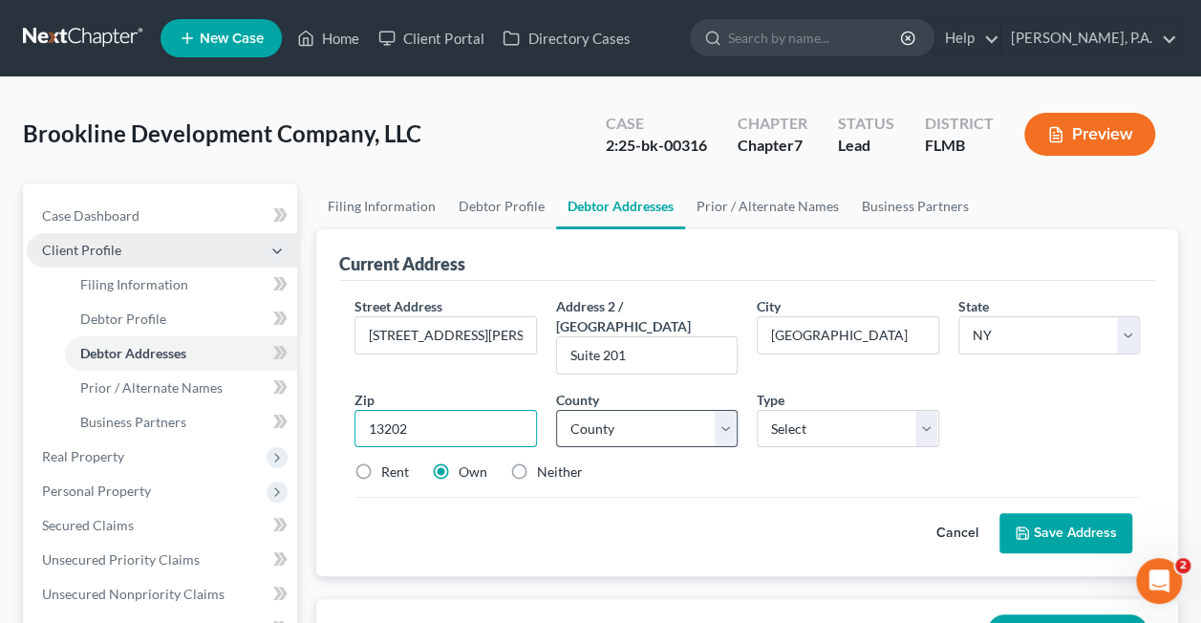
type input "13202"
click at [652, 413] on select "County [GEOGRAPHIC_DATA] [GEOGRAPHIC_DATA] [GEOGRAPHIC_DATA] [GEOGRAPHIC_DATA] …" at bounding box center [646, 429] width 181 height 38
click at [724, 410] on select "County [GEOGRAPHIC_DATA] [GEOGRAPHIC_DATA] [GEOGRAPHIC_DATA] [GEOGRAPHIC_DATA] …" at bounding box center [646, 429] width 181 height 38
select select "33"
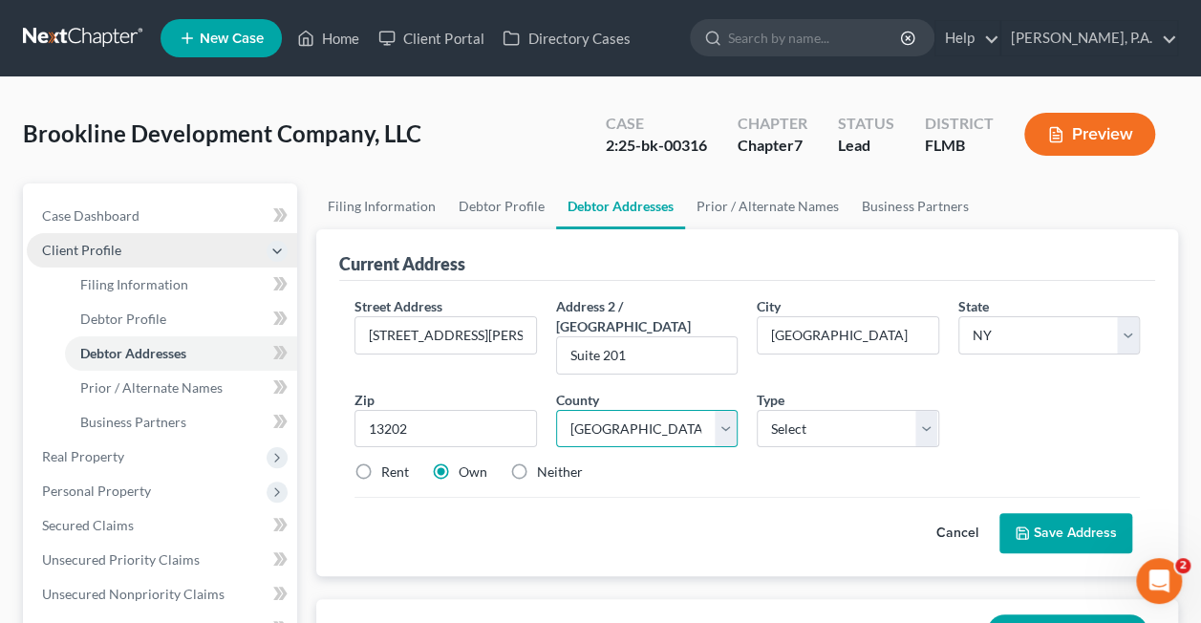
click at [556, 410] on select "County [GEOGRAPHIC_DATA] [GEOGRAPHIC_DATA] [GEOGRAPHIC_DATA] [GEOGRAPHIC_DATA] …" at bounding box center [646, 429] width 181 height 38
click at [806, 410] on select "Select Business Mailing Location of Assets" at bounding box center [847, 429] width 181 height 38
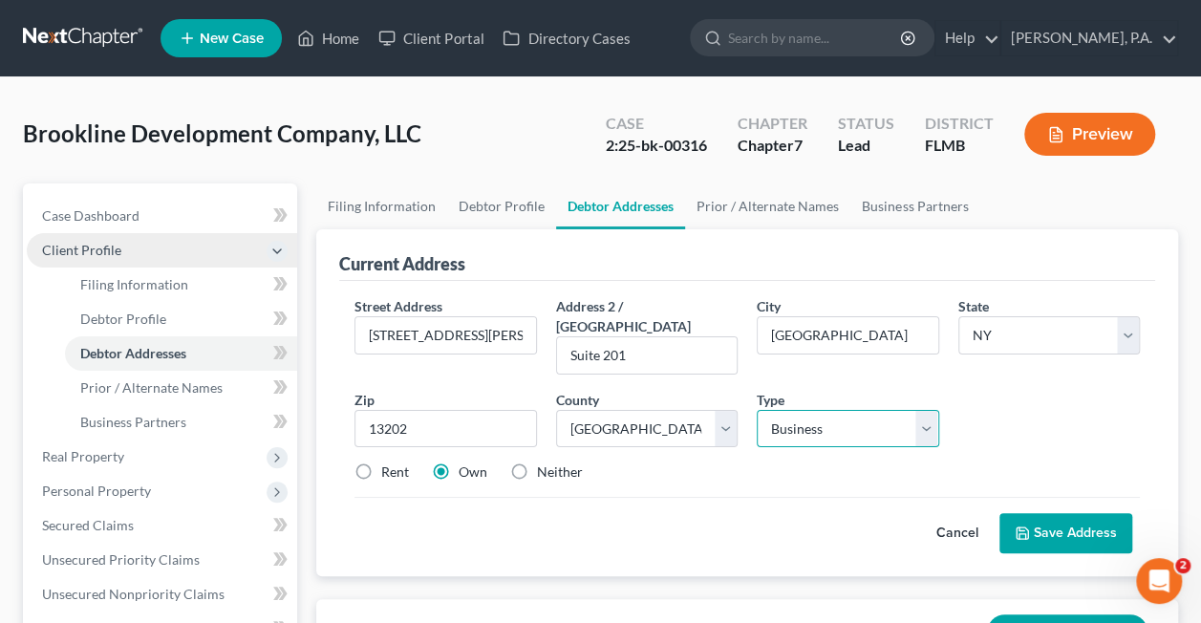
click at [757, 410] on select "Select Business Mailing Location of Assets" at bounding box center [847, 429] width 181 height 38
click at [805, 422] on select "Select Business Mailing Location of Assets" at bounding box center [847, 429] width 181 height 38
click at [757, 410] on select "Select Business Mailing Location of Assets" at bounding box center [847, 429] width 181 height 38
click at [803, 410] on select "Select Business Mailing Location of Assets" at bounding box center [847, 429] width 181 height 38
select select "0"
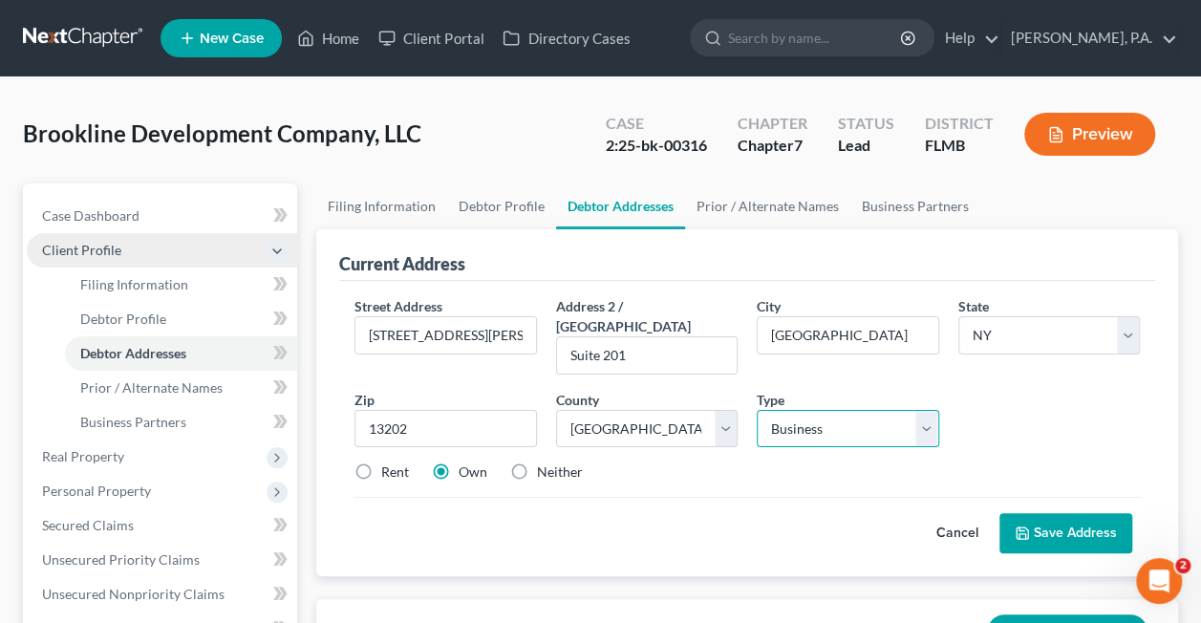
click at [757, 410] on select "Select Business Mailing Location of Assets" at bounding box center [847, 429] width 181 height 38
